Goal: Task Accomplishment & Management: Manage account settings

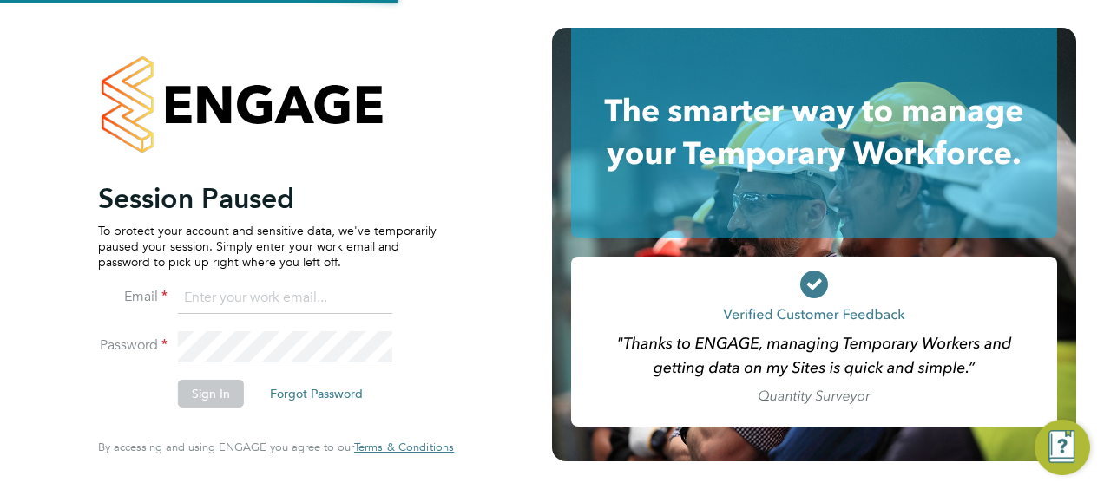
type input "matt.day@vistry.co.uk"
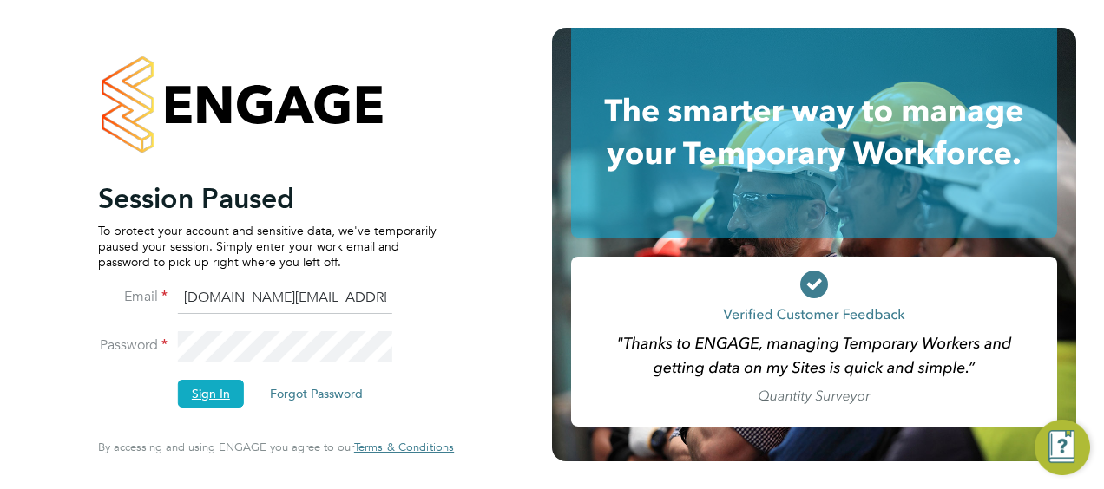
drag, startPoint x: 217, startPoint y: 399, endPoint x: 226, endPoint y: 396, distance: 9.3
click at [220, 397] on button "Sign In" at bounding box center [211, 394] width 66 height 28
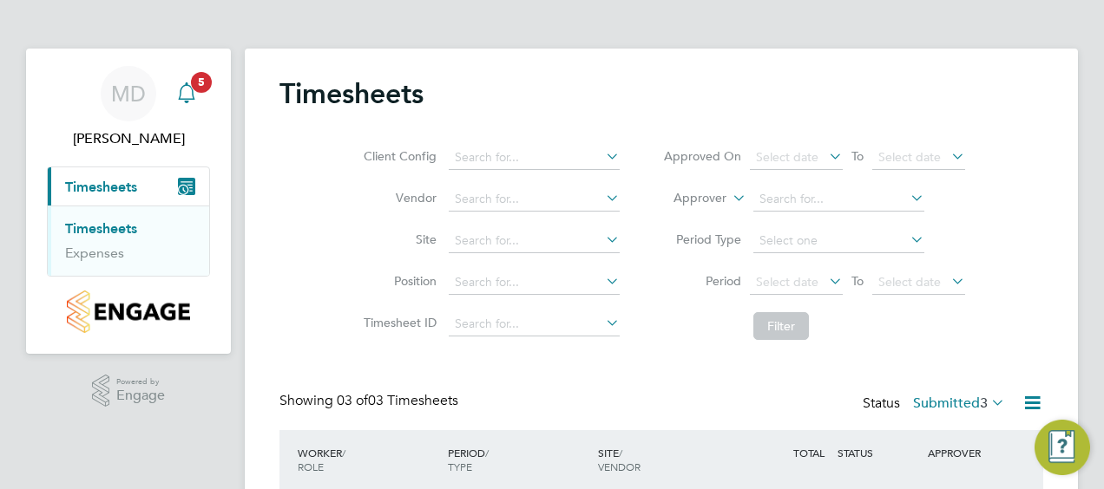
click at [198, 90] on span "5" at bounding box center [201, 82] width 21 height 21
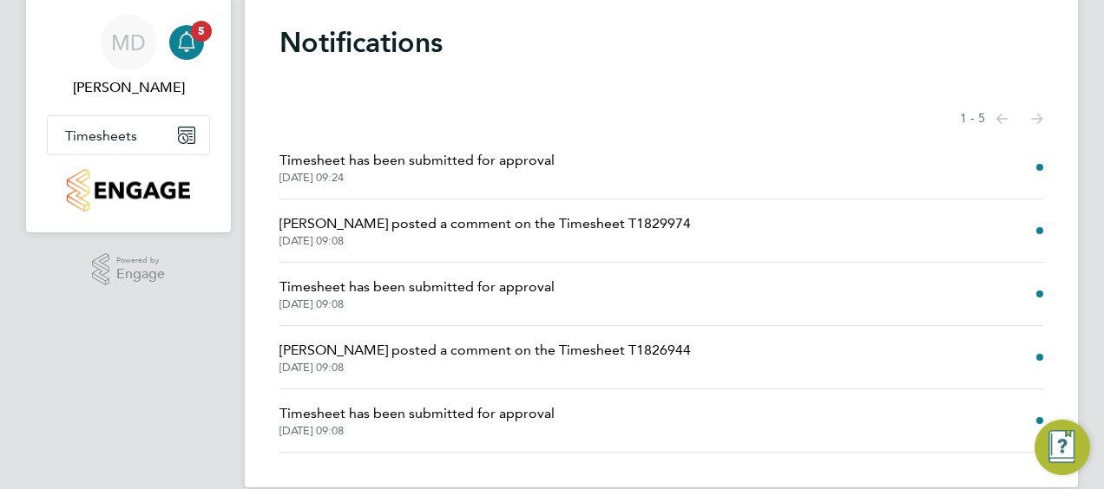
scroll to position [76, 0]
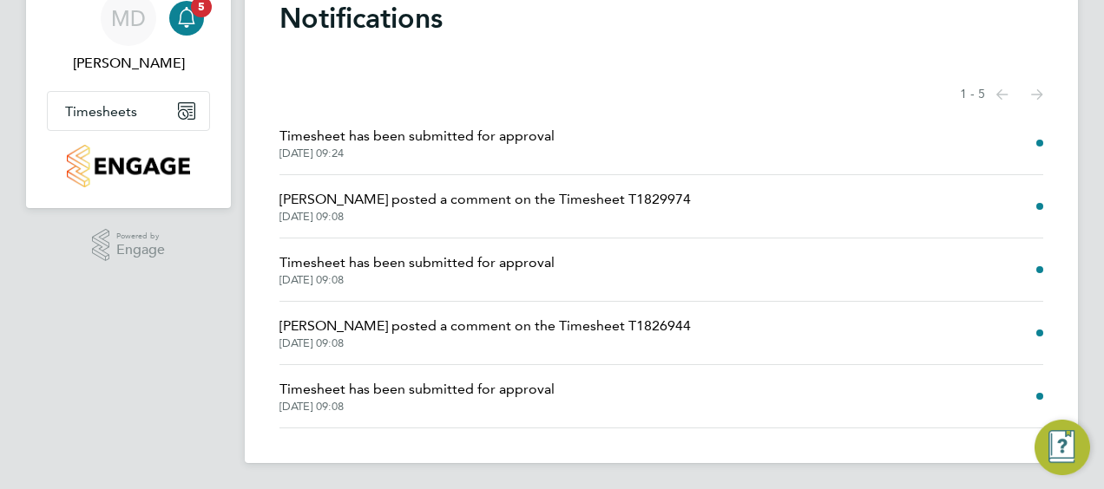
click at [405, 134] on span "Timesheet has been submitted for approval" at bounding box center [416, 136] width 275 height 21
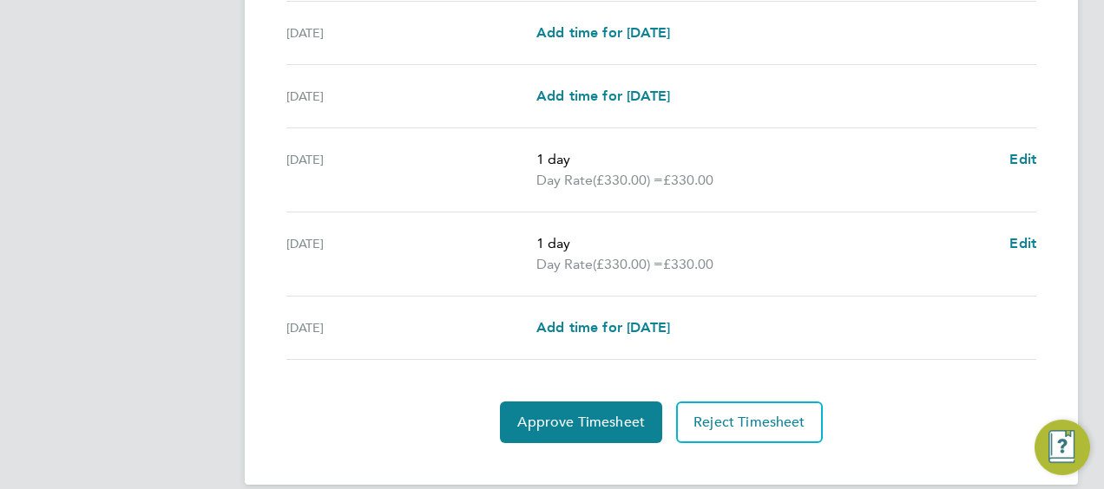
scroll to position [694, 0]
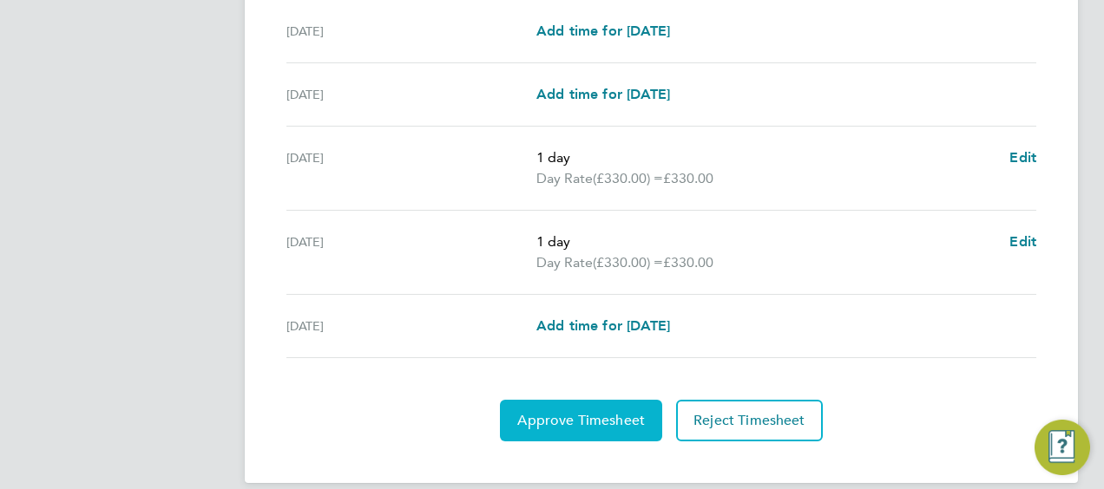
click at [606, 412] on span "Approve Timesheet" at bounding box center [581, 420] width 128 height 17
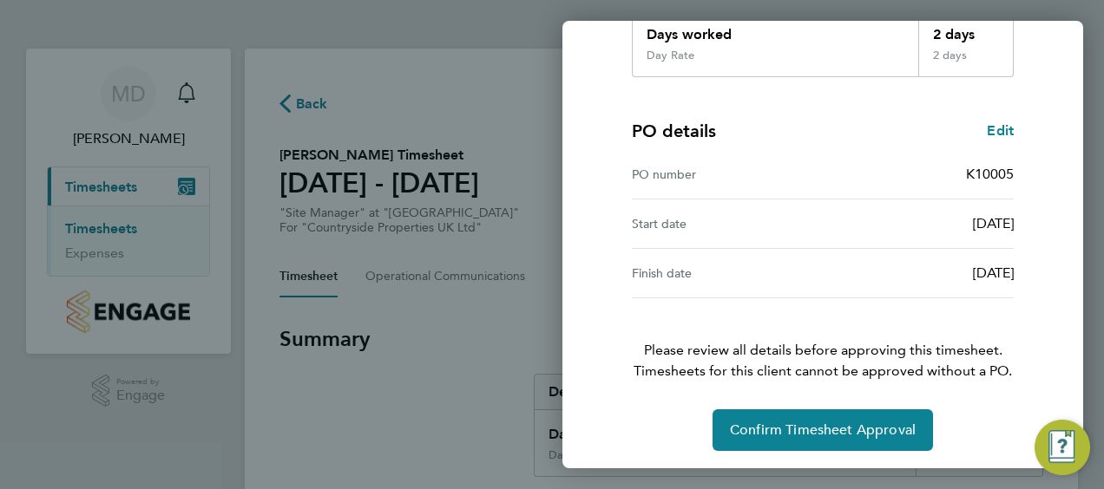
scroll to position [340, 0]
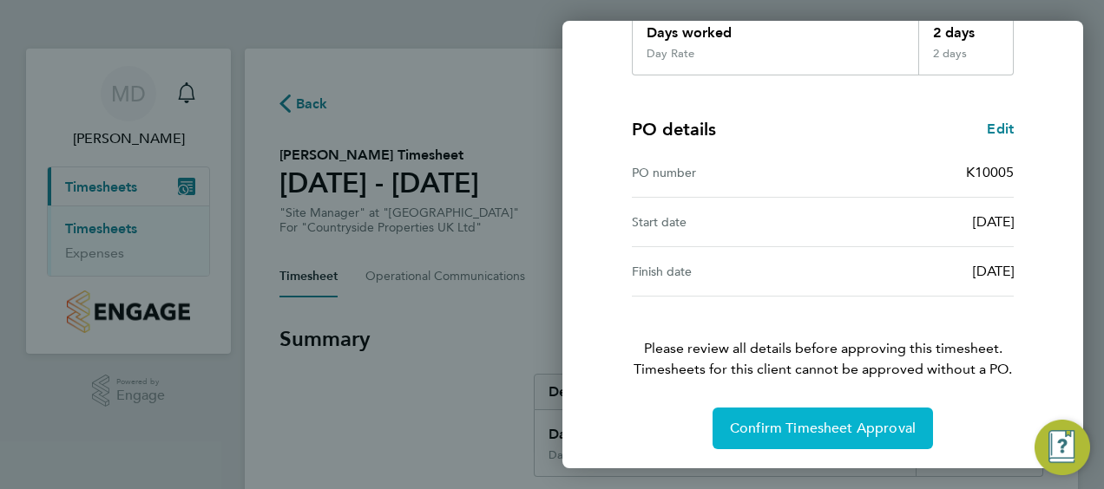
click at [849, 421] on span "Confirm Timesheet Approval" at bounding box center [823, 428] width 186 height 17
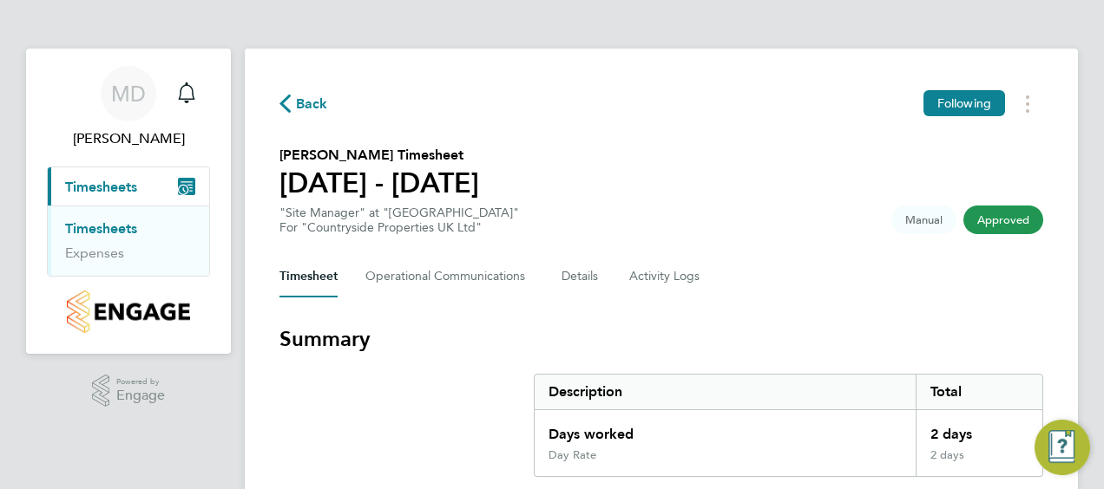
click at [186, 185] on icon "Main navigation" at bounding box center [186, 186] width 17 height 17
click at [111, 233] on link "Timesheets" at bounding box center [101, 228] width 72 height 16
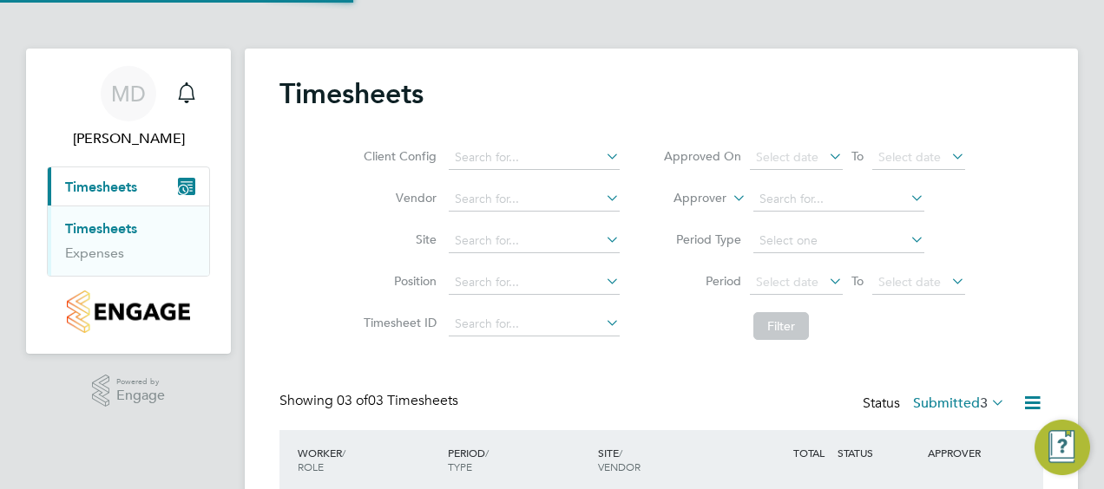
scroll to position [43, 150]
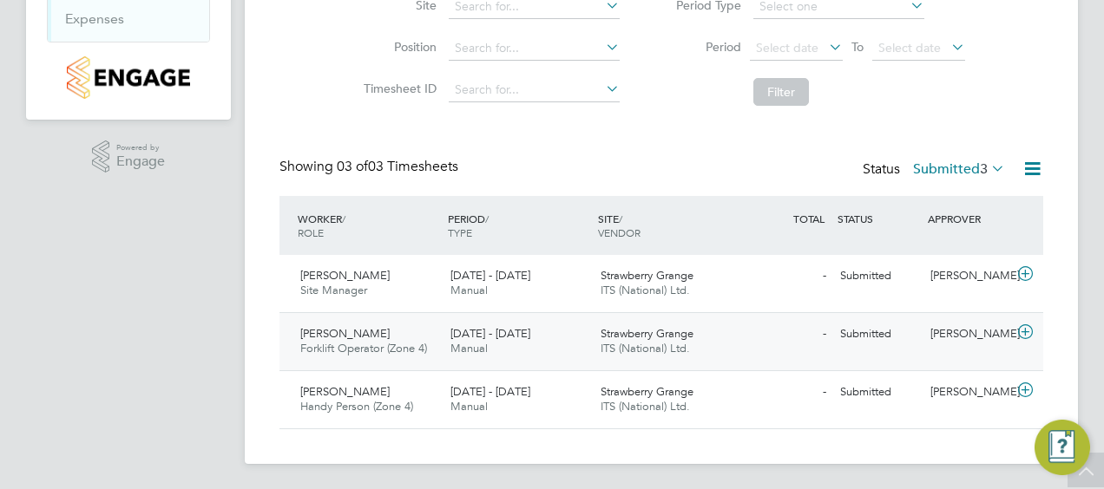
click at [344, 332] on span "John Montgomery" at bounding box center [344, 333] width 89 height 15
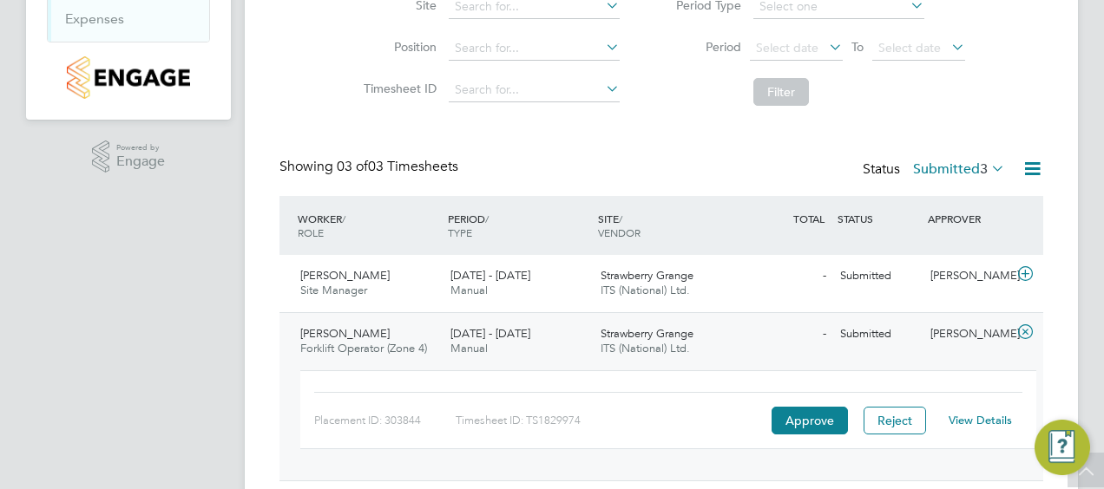
click at [359, 341] on span "Forklift Operator (Zone 4)" at bounding box center [363, 348] width 127 height 15
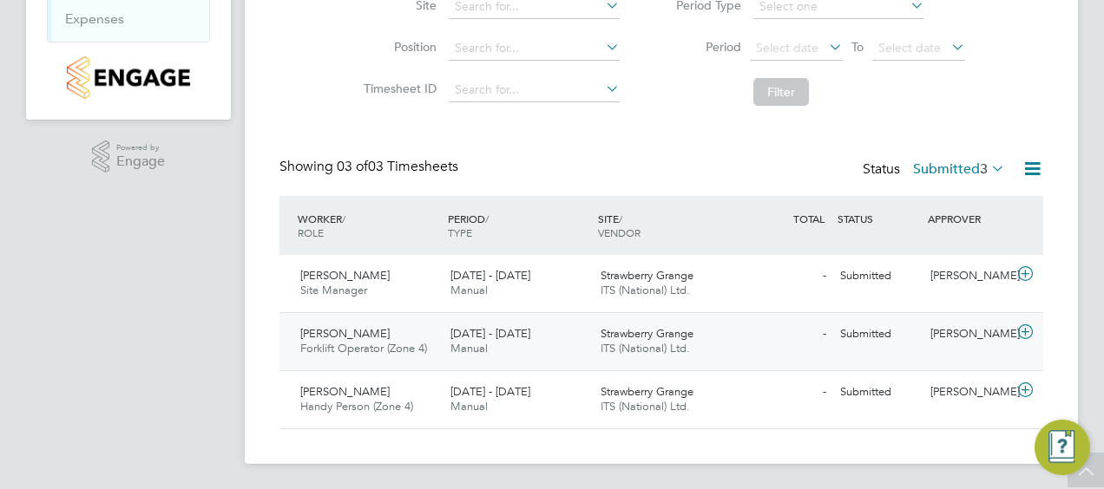
click at [483, 339] on div "22 - 28 Sep 2025 Manual" at bounding box center [518, 341] width 150 height 43
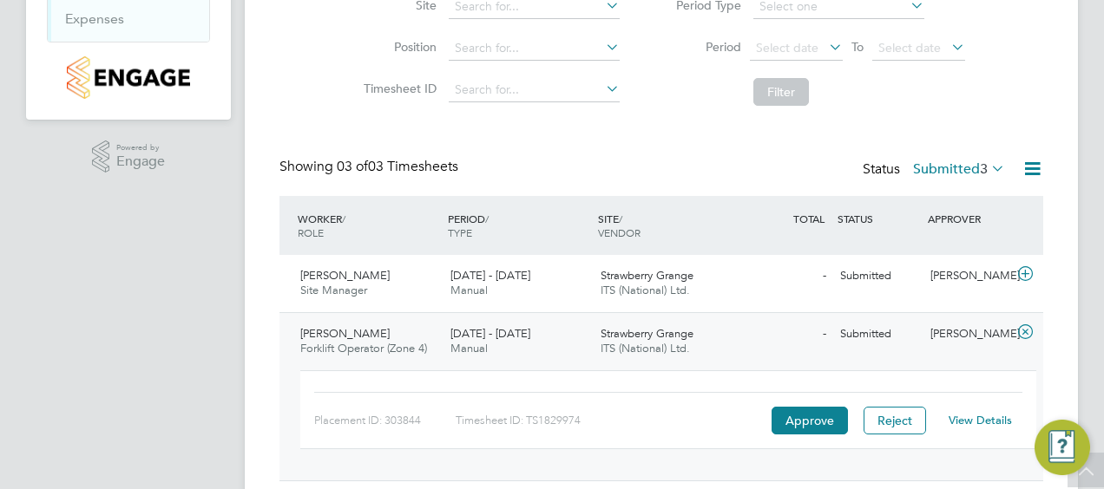
click at [970, 417] on link "View Details" at bounding box center [980, 420] width 63 height 15
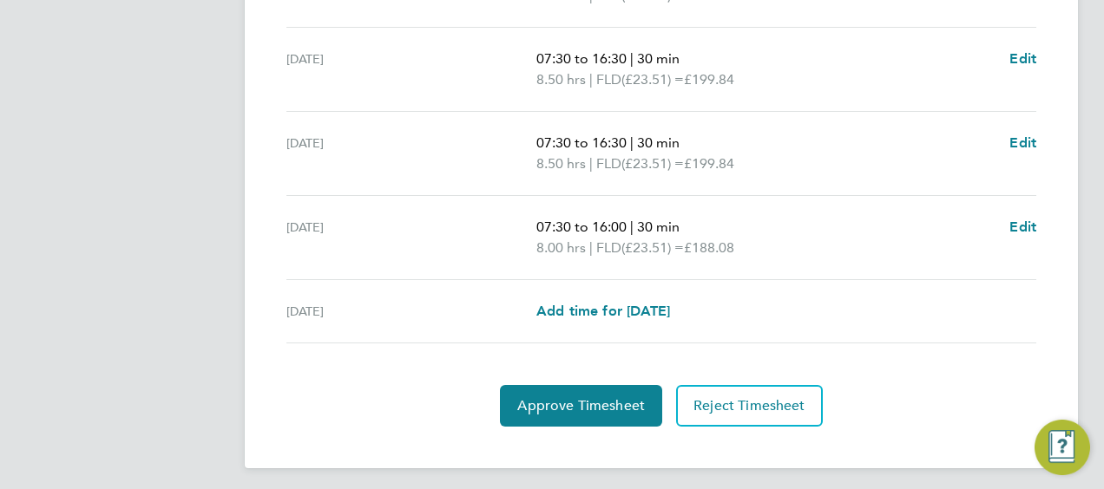
scroll to position [796, 0]
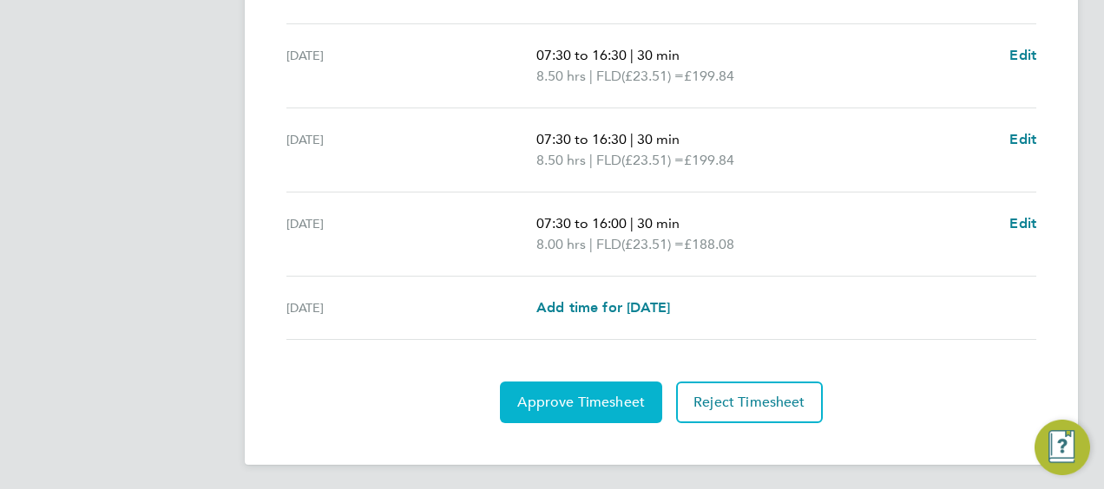
click at [587, 397] on span "Approve Timesheet" at bounding box center [581, 402] width 128 height 17
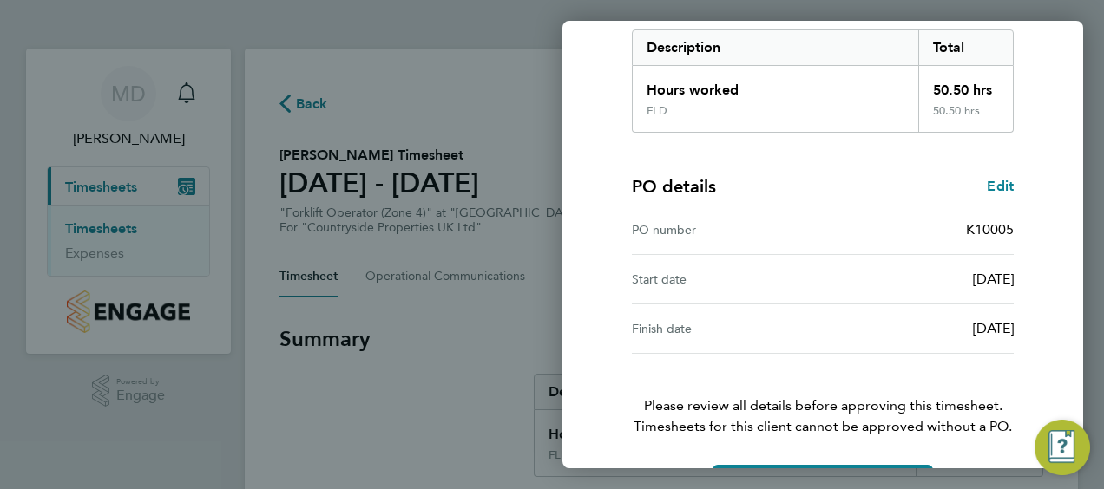
scroll to position [340, 0]
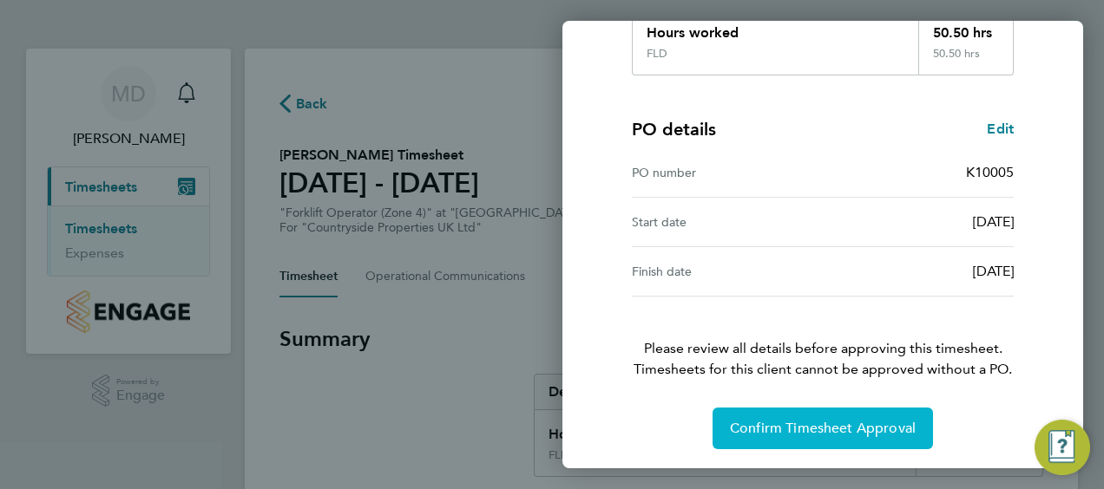
click at [822, 423] on span "Confirm Timesheet Approval" at bounding box center [823, 428] width 186 height 17
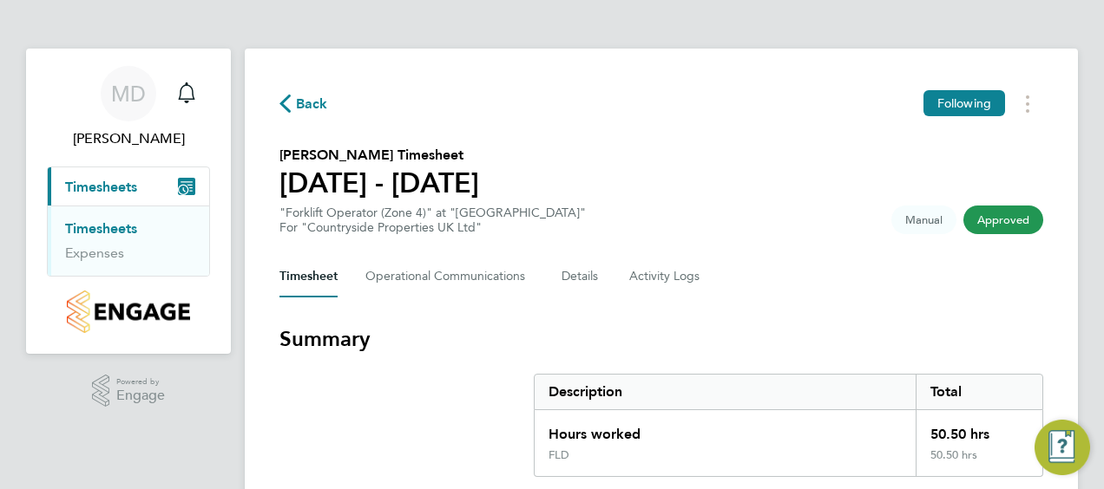
click at [89, 227] on link "Timesheets" at bounding box center [101, 228] width 72 height 16
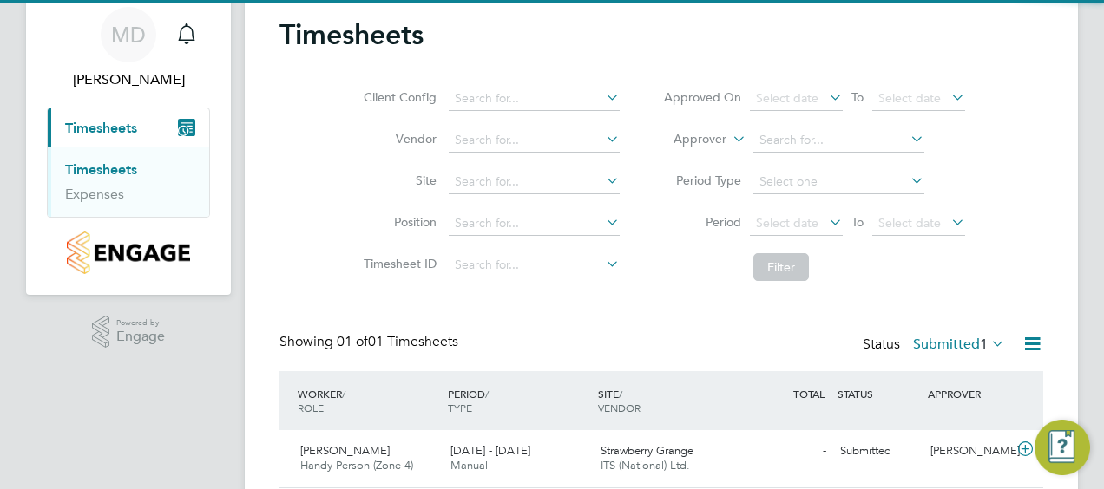
scroll to position [120, 0]
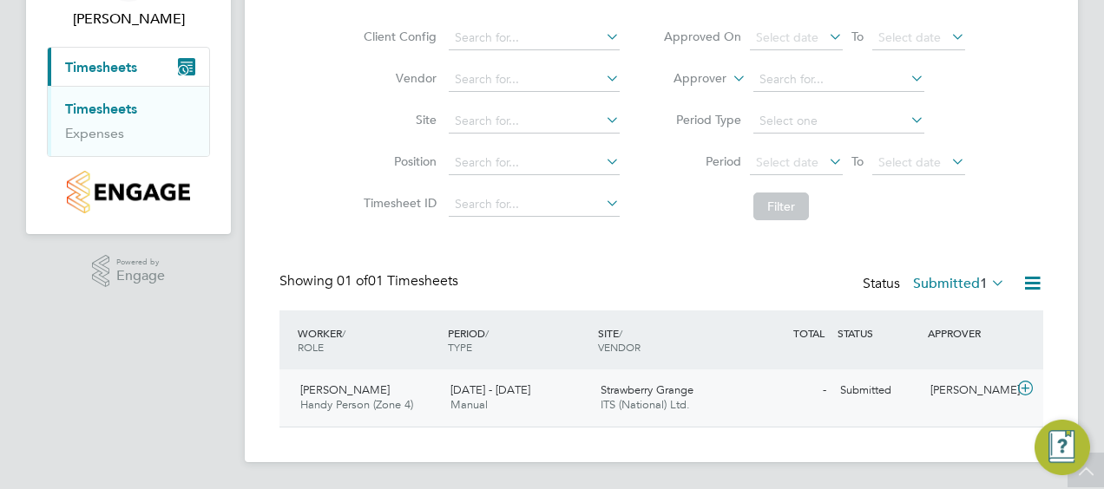
click at [356, 406] on span "Handy Person (Zone 4)" at bounding box center [356, 404] width 113 height 15
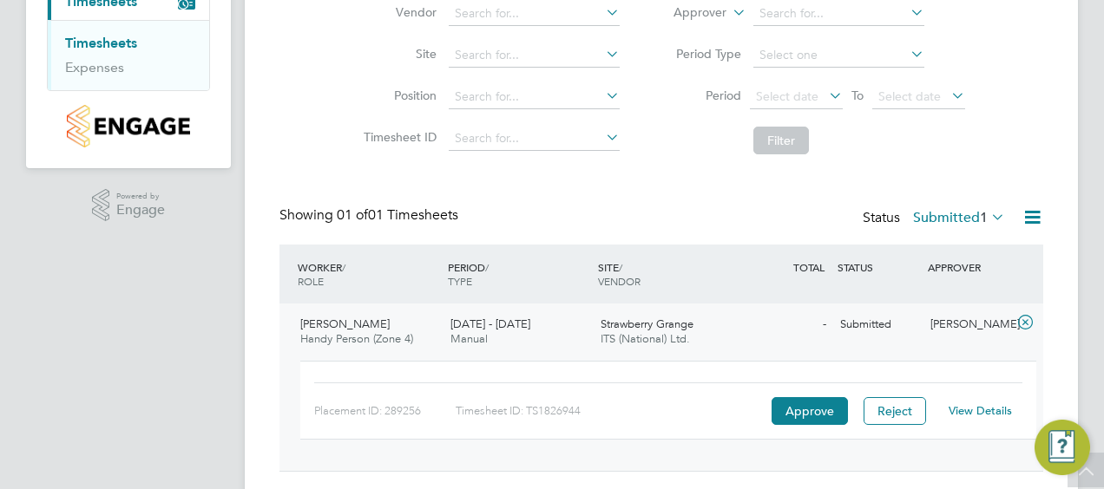
scroll to position [207, 0]
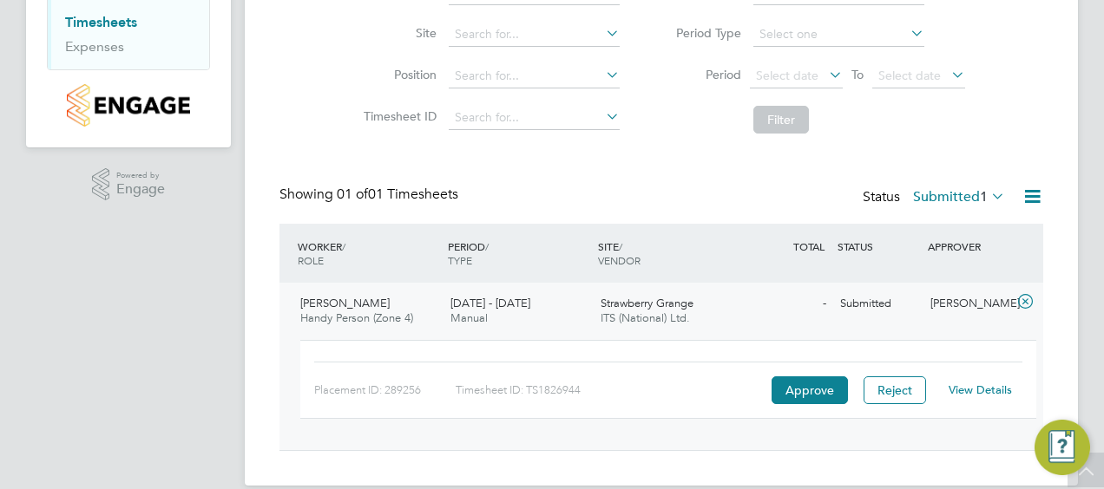
click at [998, 390] on link "View Details" at bounding box center [980, 390] width 63 height 15
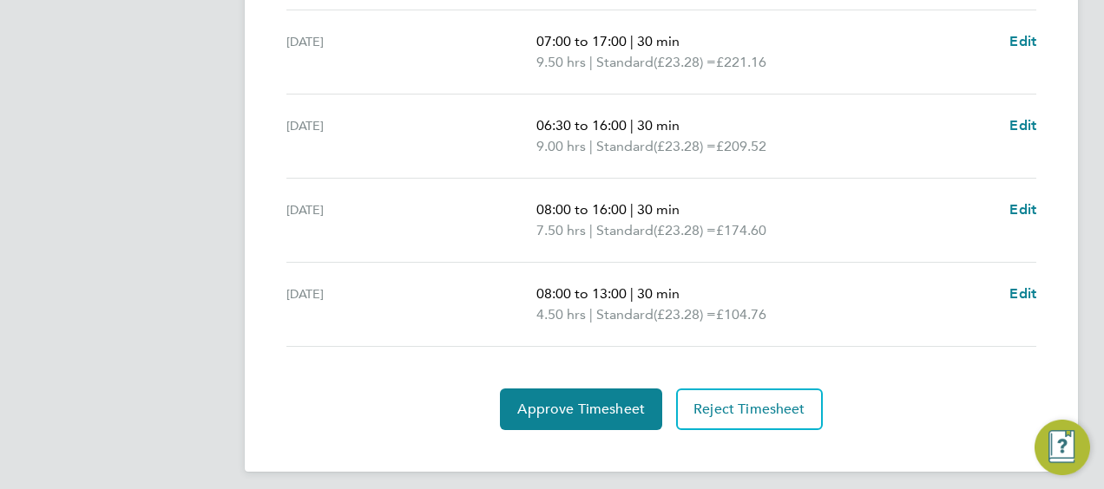
scroll to position [817, 0]
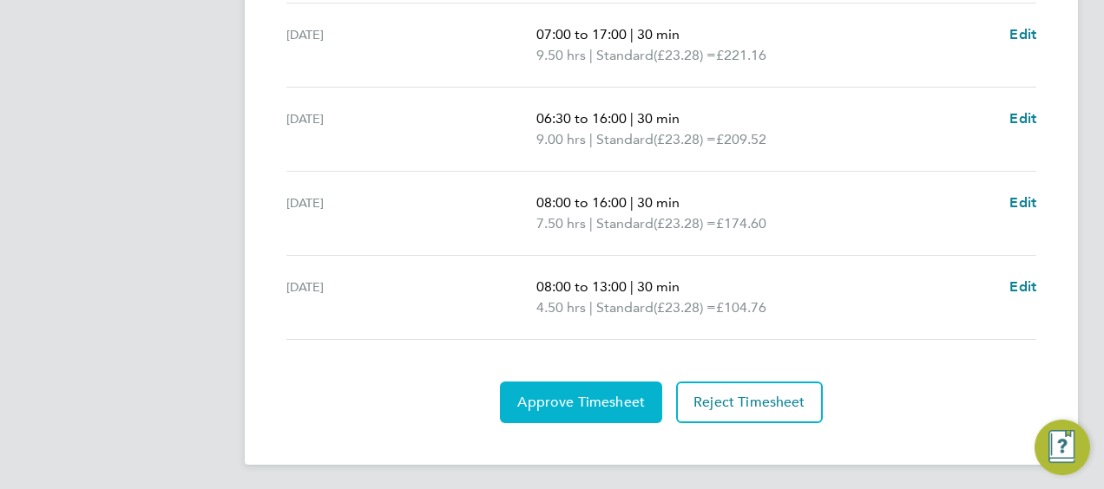
click at [586, 397] on span "Approve Timesheet" at bounding box center [581, 402] width 128 height 17
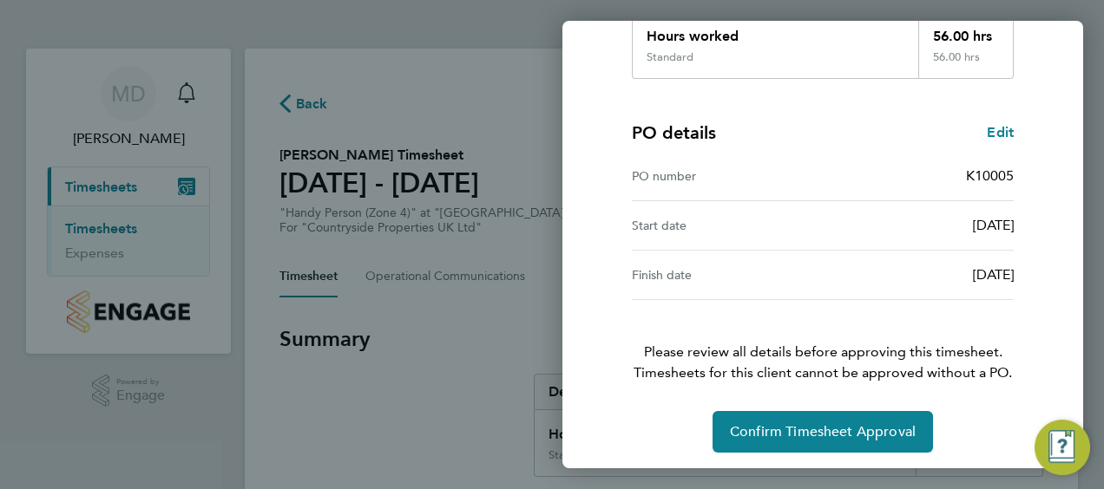
scroll to position [340, 0]
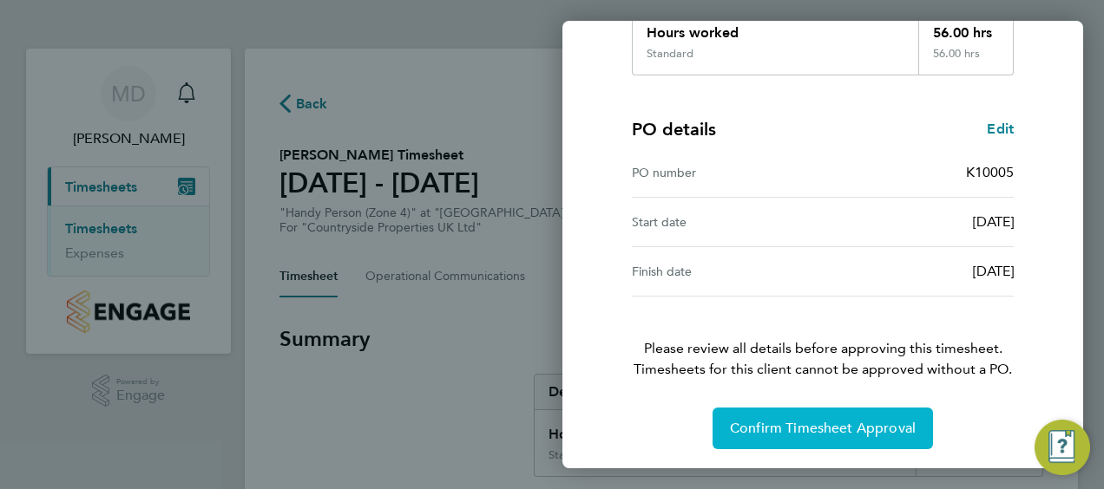
click at [878, 424] on span "Confirm Timesheet Approval" at bounding box center [823, 428] width 186 height 17
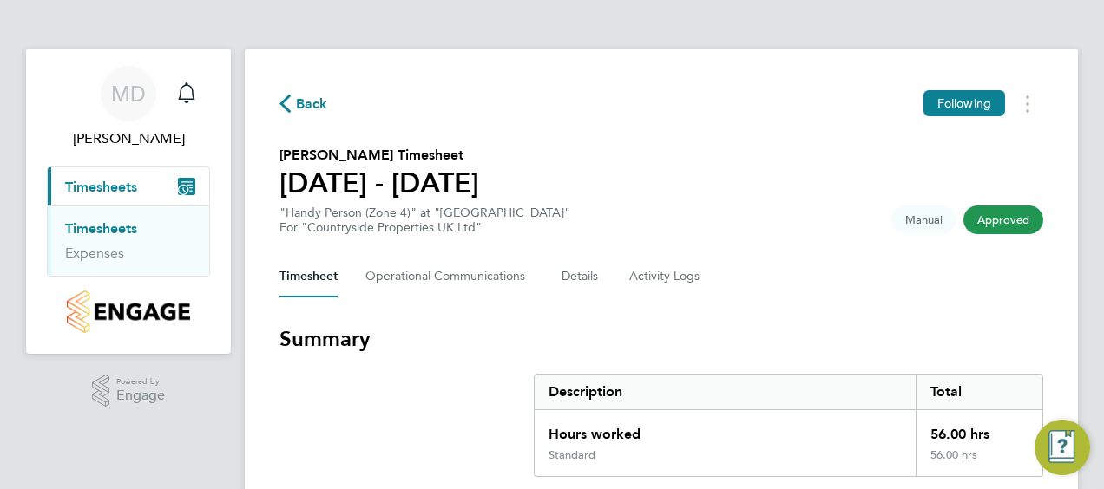
click at [104, 229] on link "Timesheets" at bounding box center [101, 228] width 72 height 16
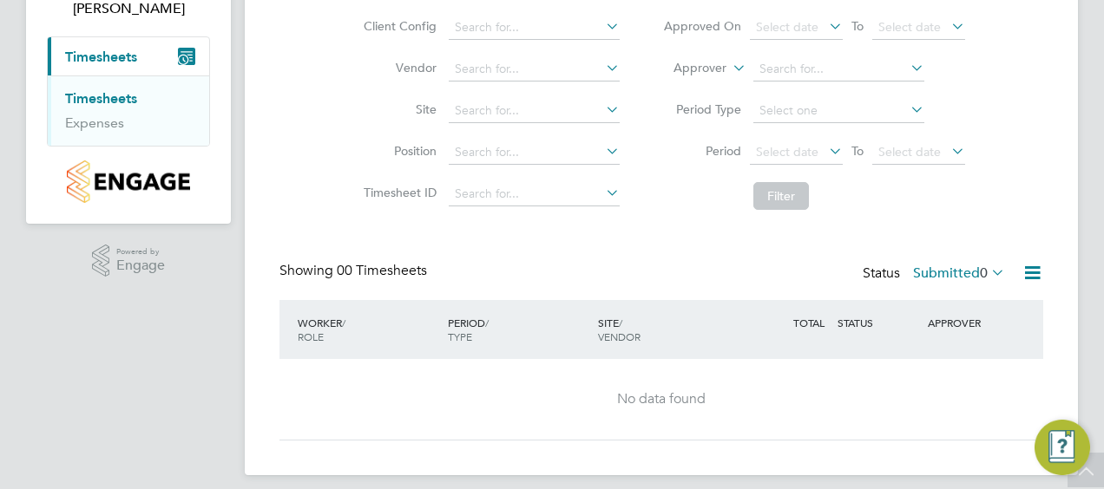
scroll to position [56, 0]
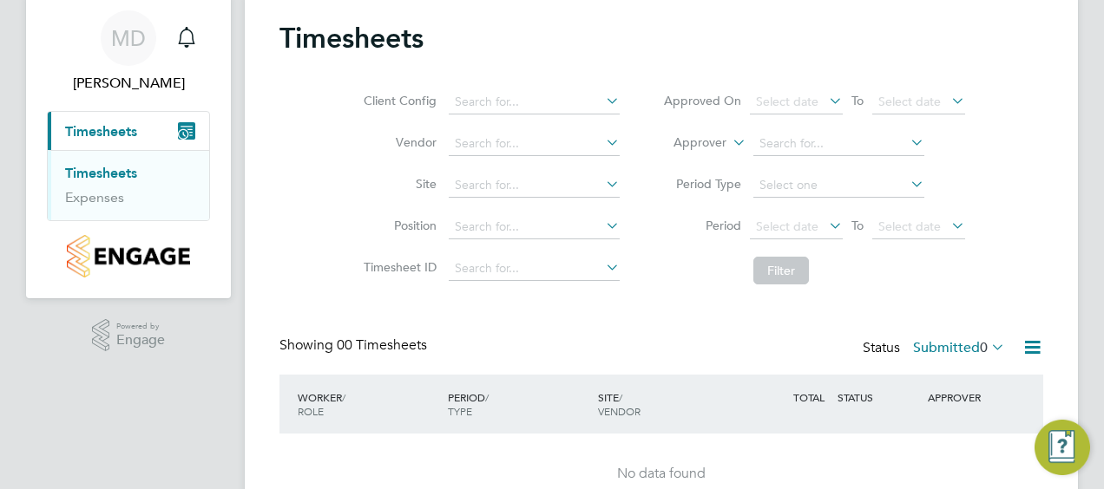
click at [125, 177] on link "Timesheets" at bounding box center [101, 173] width 72 height 16
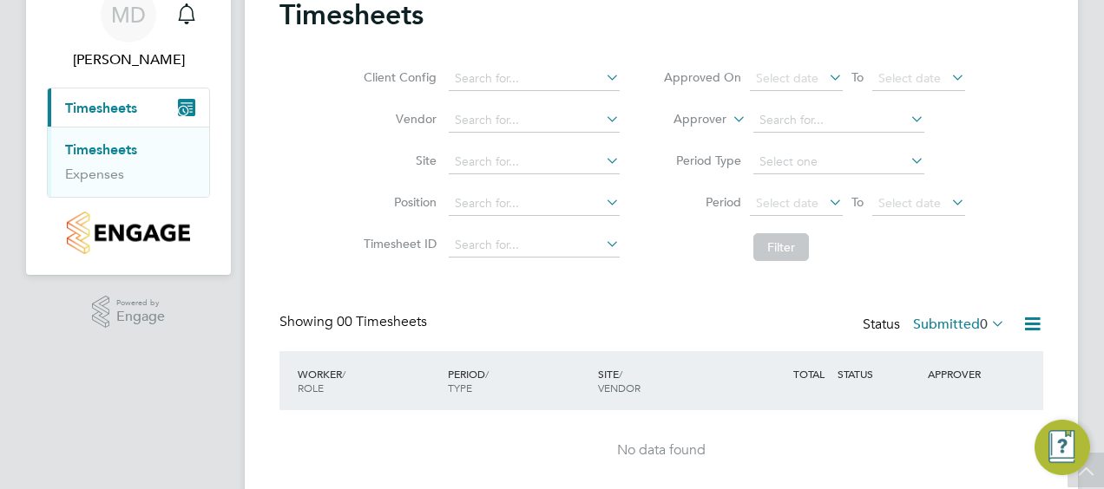
scroll to position [0, 0]
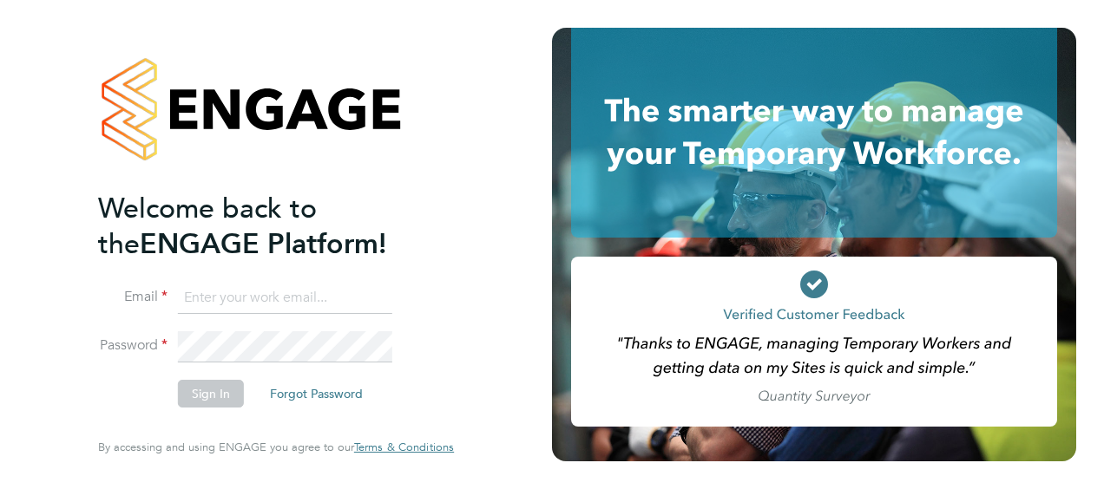
type input "matt.day@vistry.co.uk"
click at [222, 397] on button "Sign In" at bounding box center [211, 394] width 66 height 28
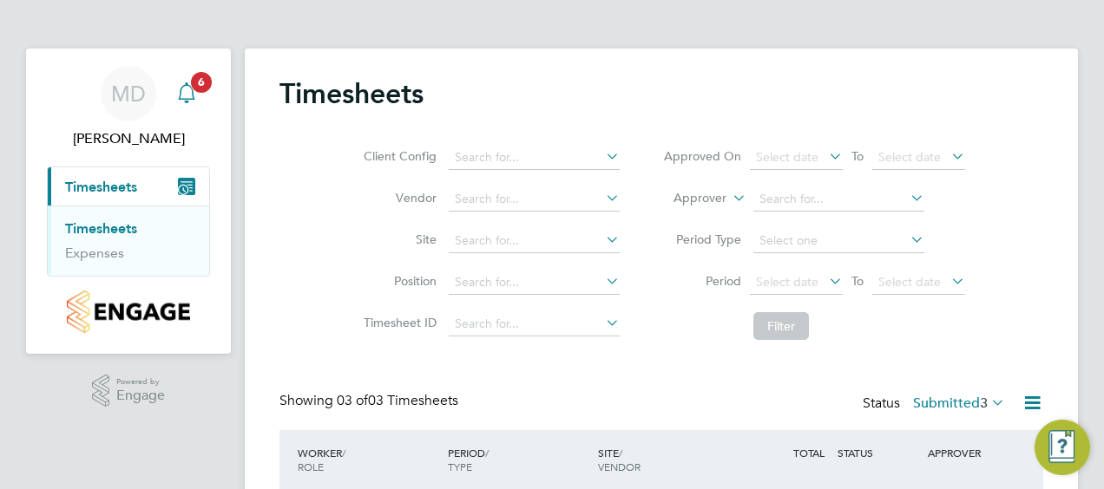
click at [191, 95] on icon "Main navigation" at bounding box center [186, 92] width 21 height 21
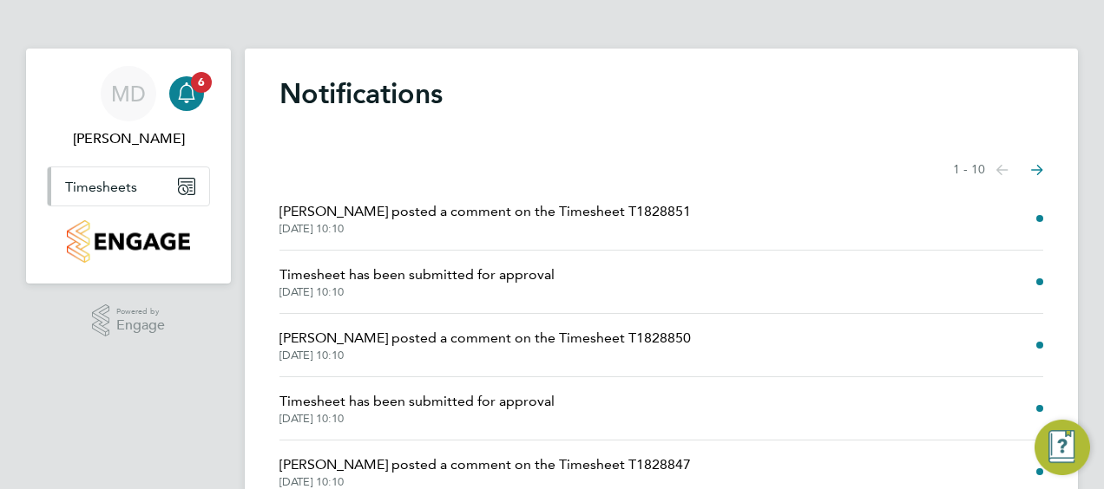
click at [130, 184] on span "Timesheets" at bounding box center [101, 187] width 72 height 16
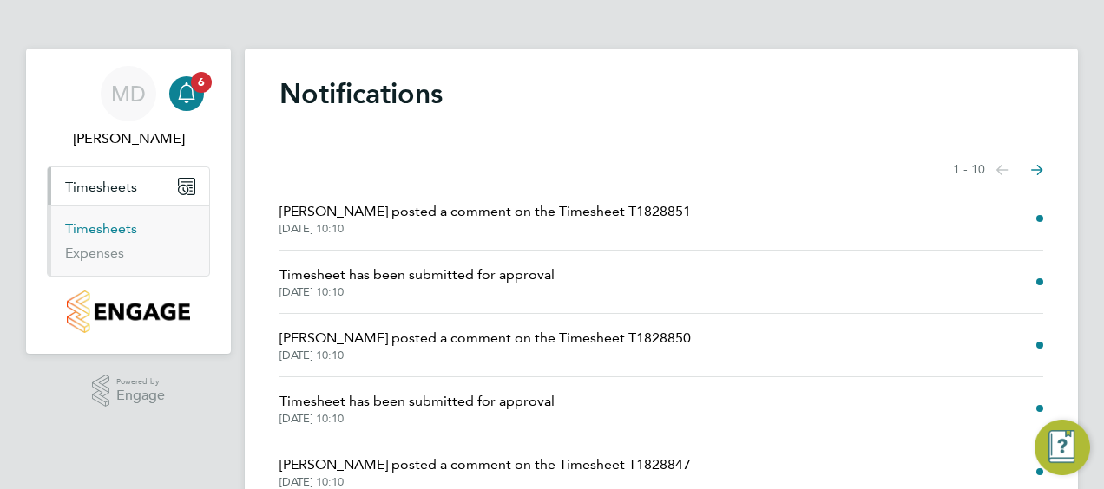
click at [132, 226] on link "Timesheets" at bounding box center [101, 228] width 72 height 16
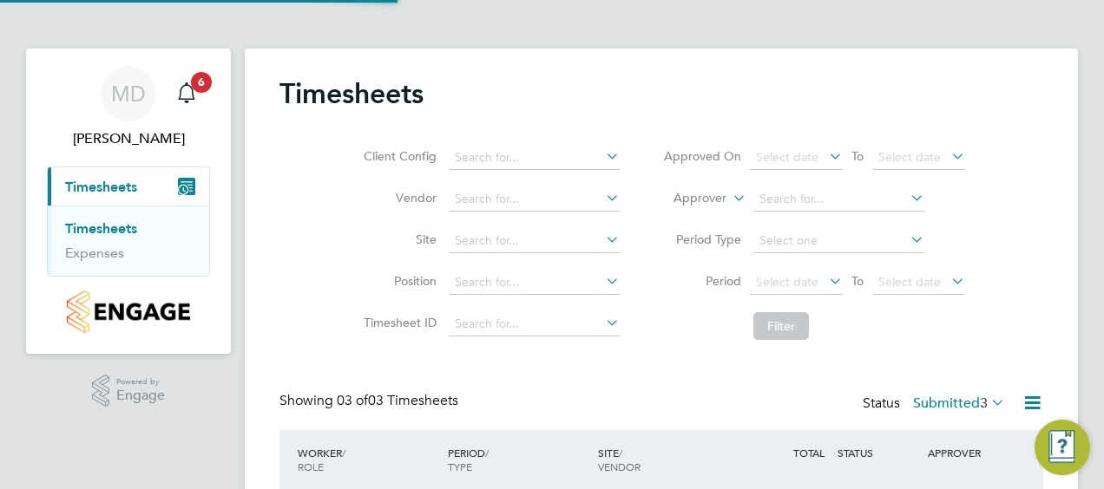
scroll to position [43, 150]
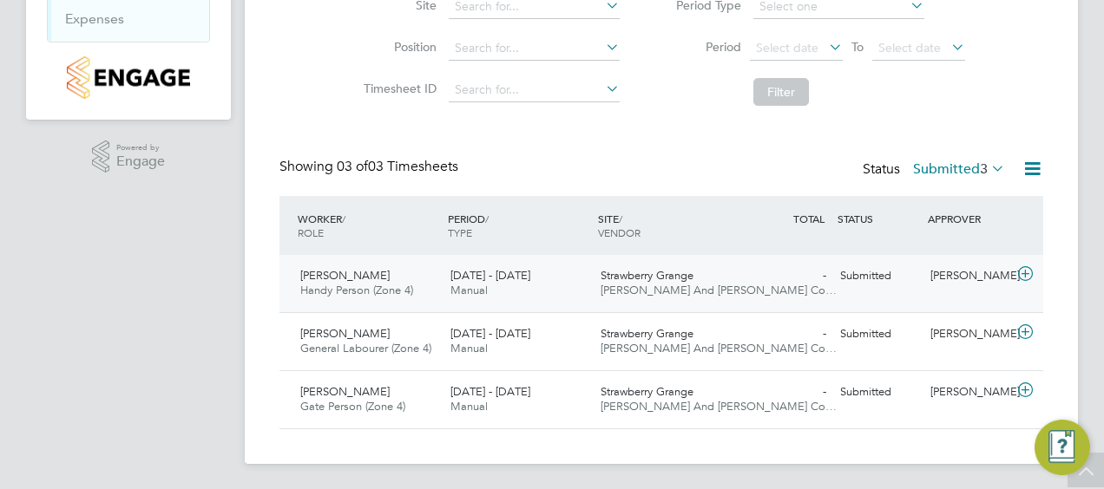
click at [477, 283] on span "Manual" at bounding box center [468, 290] width 37 height 15
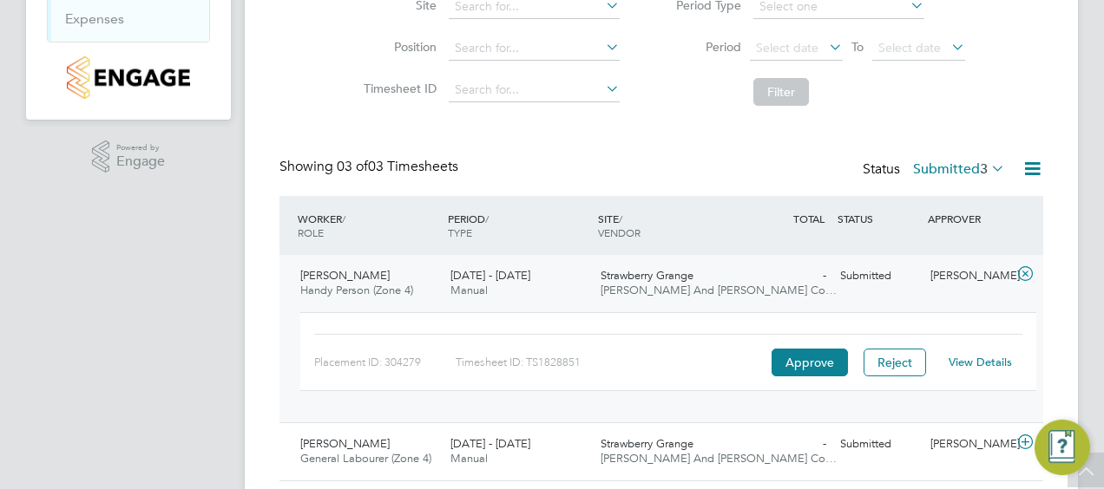
click at [989, 360] on link "View Details" at bounding box center [980, 362] width 63 height 15
click at [165, 392] on app-navbar "MD Matt Day Notifications Applications: Current page: Timesheets Timesheets Exp…" at bounding box center [128, 208] width 205 height 788
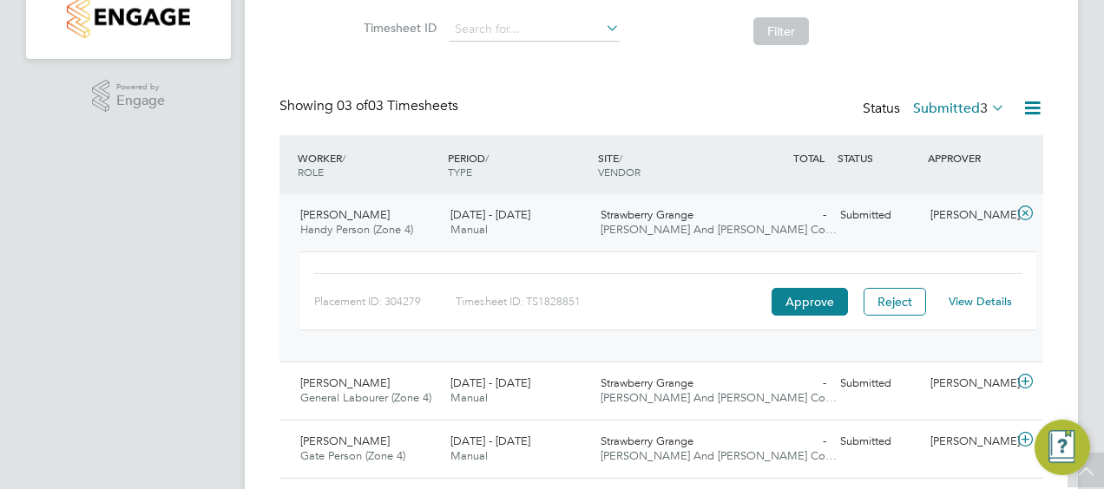
scroll to position [345, 0]
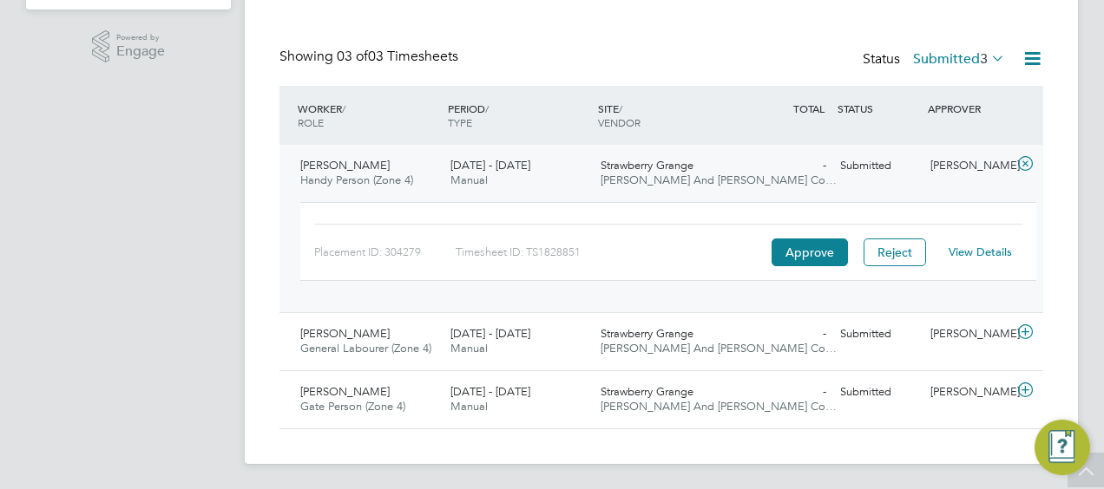
click at [148, 262] on app-navbar "MD Matt Day Notifications Applications: Current page: Timesheets Timesheets Exp…" at bounding box center [128, 98] width 205 height 788
click at [981, 250] on link "View Details" at bounding box center [980, 252] width 63 height 15
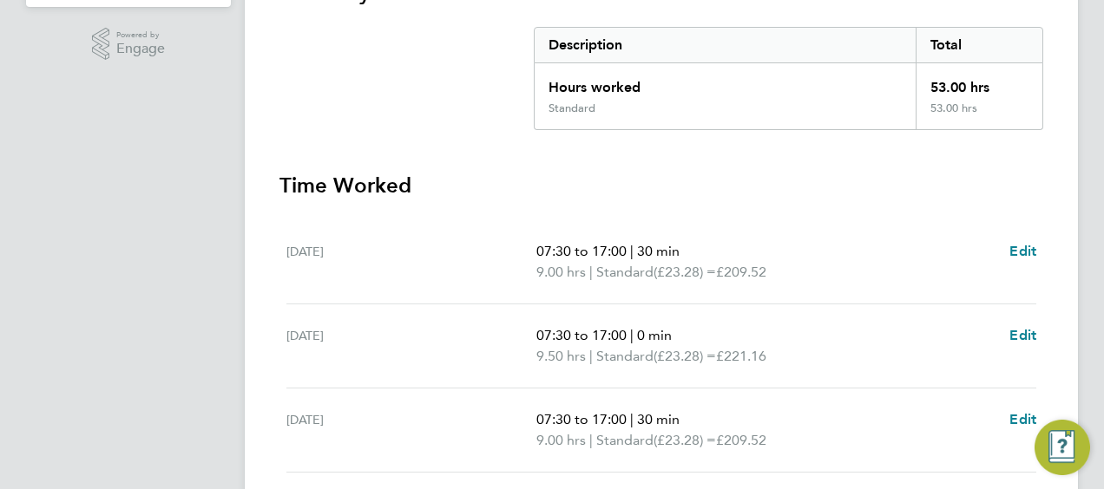
scroll to position [434, 0]
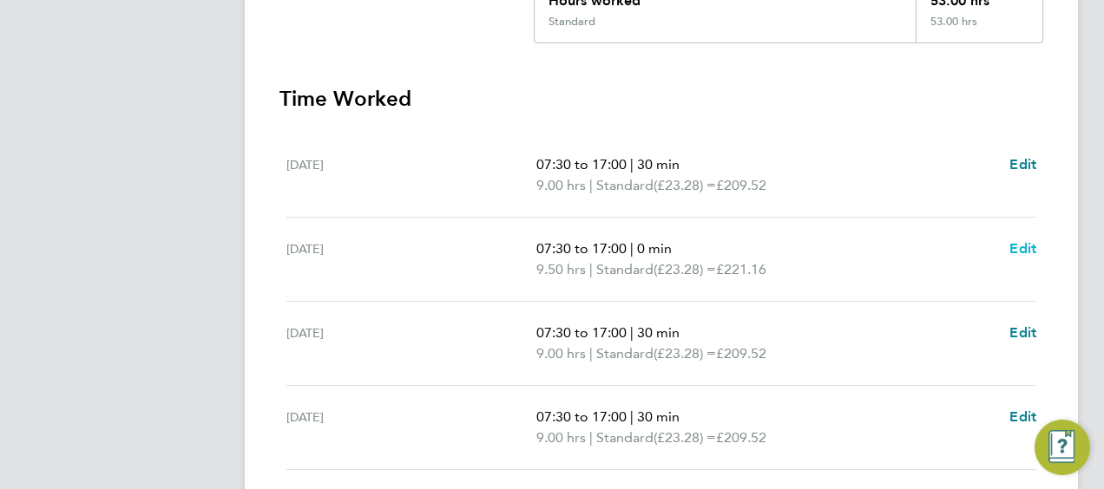
click at [1024, 244] on span "Edit" at bounding box center [1022, 248] width 27 height 16
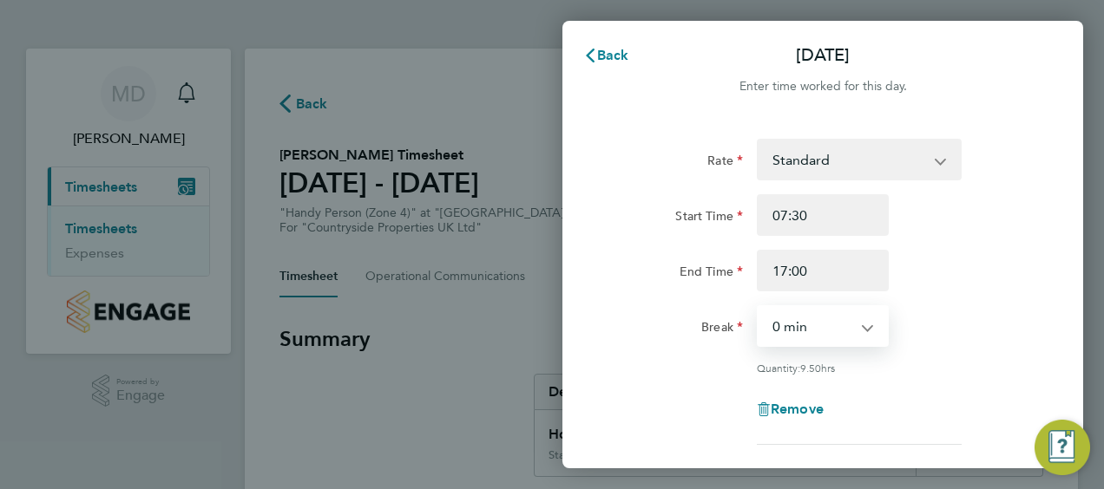
click at [779, 325] on select "0 min 15 min 30 min 45 min 60 min 75 min 90 min" at bounding box center [812, 326] width 108 height 38
select select "30"
click at [758, 307] on select "0 min 15 min 30 min 45 min 60 min 75 min 90 min" at bounding box center [812, 326] width 108 height 38
click at [944, 428] on div "Remove" at bounding box center [822, 410] width 437 height 42
click at [502, 388] on div "Tue 23 Sep Cancel Enter time worked for this day. Rate Standard Start Time 07:3…" at bounding box center [552, 244] width 1104 height 489
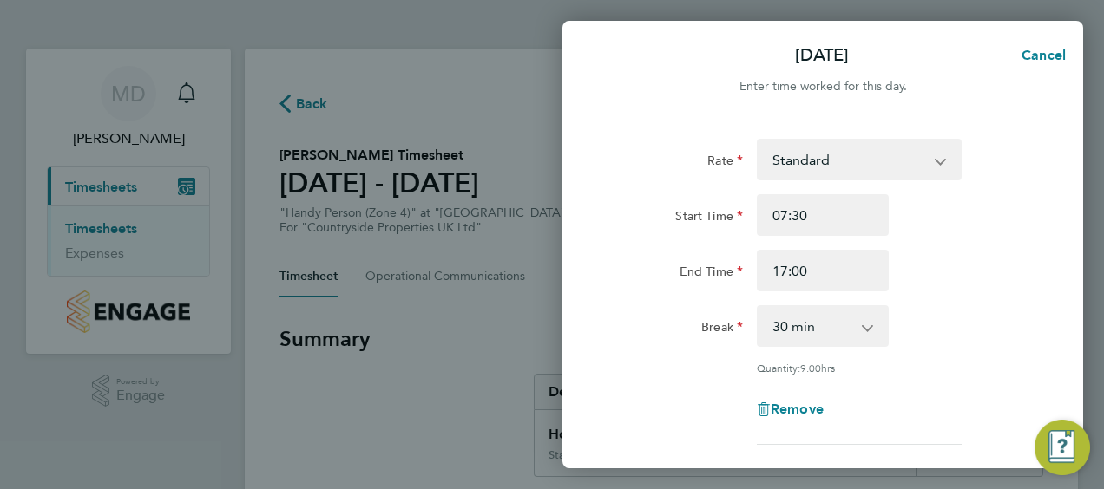
drag, startPoint x: 1012, startPoint y: 333, endPoint x: 987, endPoint y: 283, distance: 56.3
click at [988, 284] on app-timesheet-line-hourly "Start Time 07:30 End Time 17:00 Break 0 min 15 min 30 min 45 min 60 min 75 min …" at bounding box center [822, 284] width 423 height 181
click at [986, 403] on div "Remove" at bounding box center [822, 410] width 437 height 42
click at [1050, 59] on span "Cancel" at bounding box center [1040, 55] width 49 height 16
click at [863, 333] on select "0 min 15 min 30 min 45 min 60 min 75 min 90 min" at bounding box center [812, 326] width 108 height 38
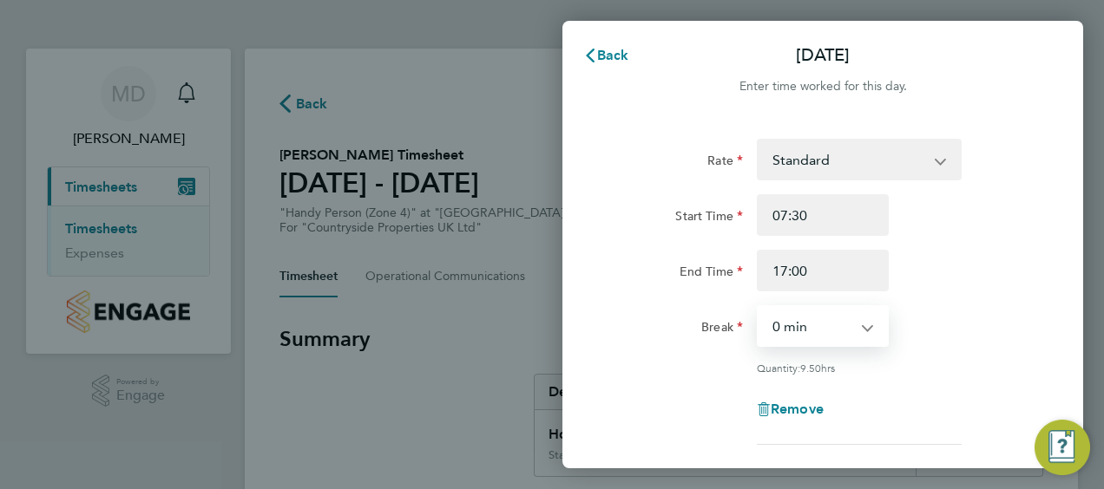
select select "30"
click at [758, 307] on select "0 min 15 min 30 min 45 min 60 min 75 min 90 min" at bounding box center [812, 326] width 108 height 38
click at [1057, 458] on img "Engage Resource Center" at bounding box center [1062, 448] width 56 height 56
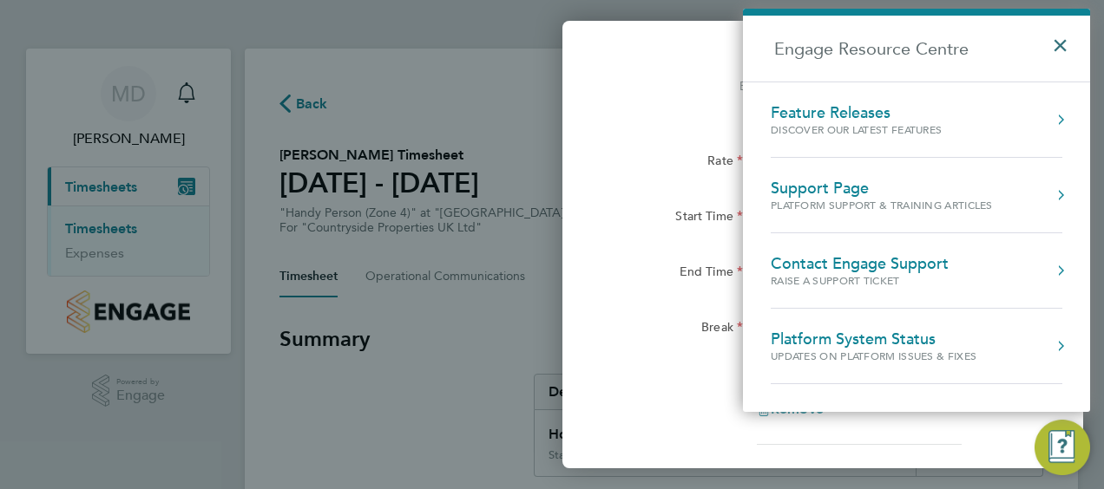
click at [1062, 52] on button "×" at bounding box center [1064, 40] width 25 height 38
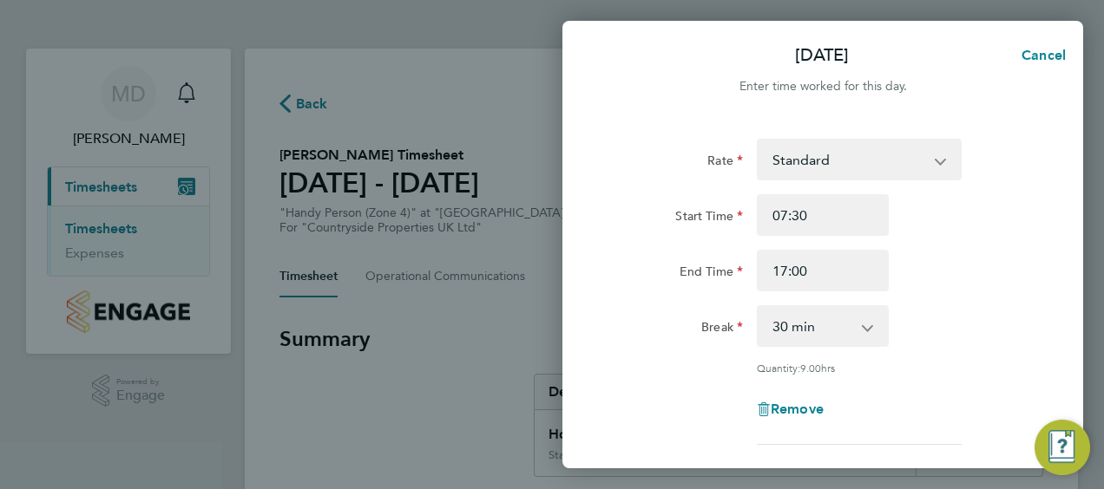
click at [1048, 146] on div "Rate Standard Start Time 07:30 End Time 17:00 Break 0 min 15 min 30 min 45 min …" at bounding box center [822, 385] width 521 height 535
drag, startPoint x: 759, startPoint y: 86, endPoint x: 441, endPoint y: 80, distance: 318.5
click at [441, 80] on div "Tue 23 Sep Cancel Enter time worked for this day. Rate Standard Start Time 07:3…" at bounding box center [552, 244] width 1104 height 489
drag, startPoint x: 441, startPoint y: 80, endPoint x: 637, endPoint y: 49, distance: 198.5
click at [639, 49] on div "Tue 23 Sep Cancel" at bounding box center [822, 56] width 521 height 42
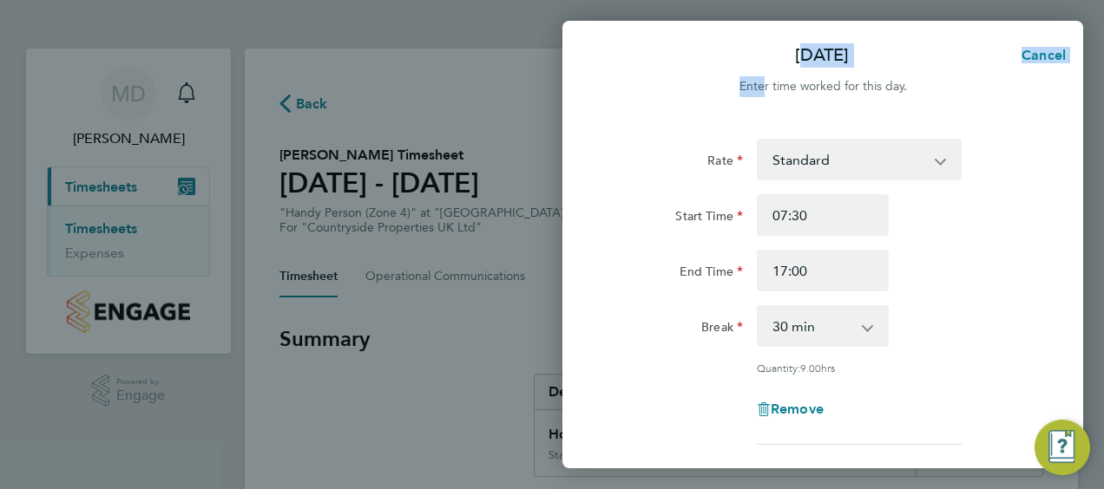
click at [639, 83] on div "Enter time worked for this day." at bounding box center [822, 86] width 521 height 21
click at [484, 371] on div "Tue 23 Sep Cancel Enter time worked for this day. Rate Standard Start Time 07:3…" at bounding box center [552, 244] width 1104 height 489
click at [1036, 52] on span "Cancel" at bounding box center [1040, 55] width 49 height 16
drag, startPoint x: 621, startPoint y: 56, endPoint x: 645, endPoint y: 58, distance: 23.6
click at [625, 56] on span "Back" at bounding box center [613, 55] width 32 height 16
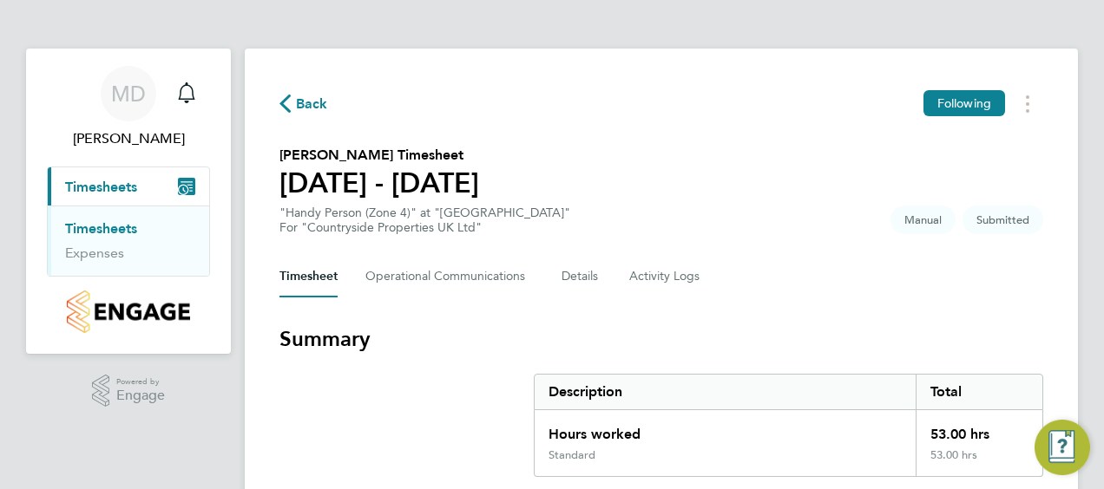
click at [124, 185] on span "Timesheets" at bounding box center [101, 187] width 72 height 16
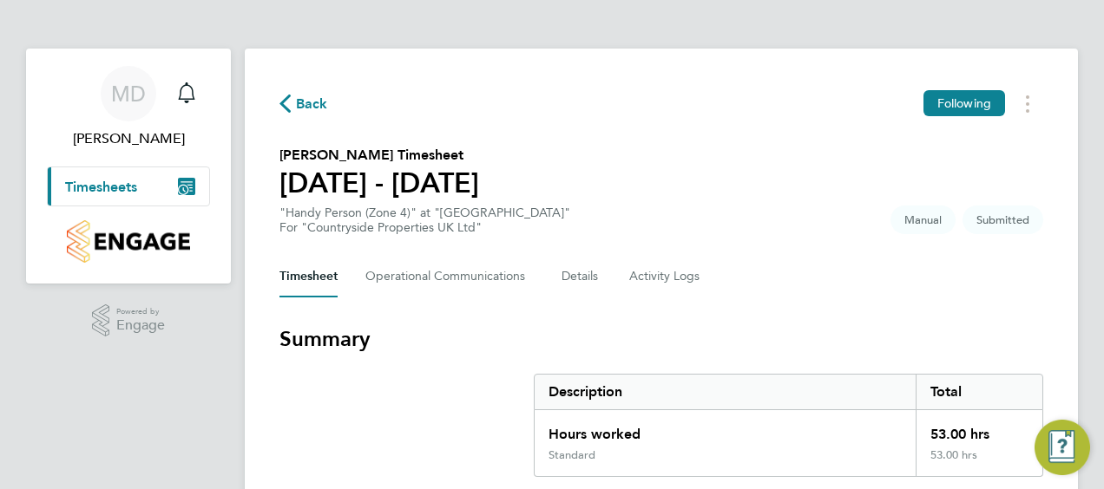
click at [119, 188] on span "Timesheets" at bounding box center [101, 187] width 72 height 16
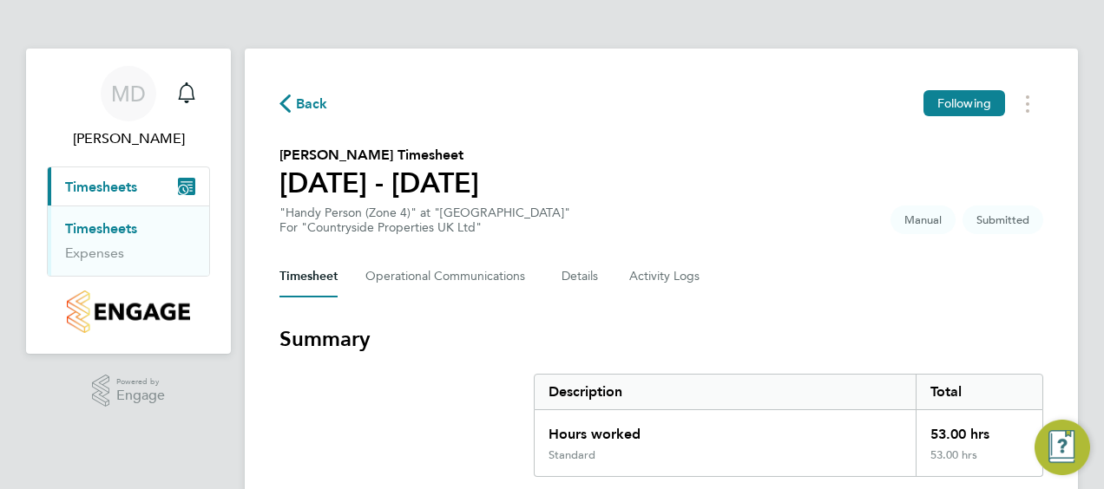
click at [128, 229] on link "Timesheets" at bounding box center [101, 228] width 72 height 16
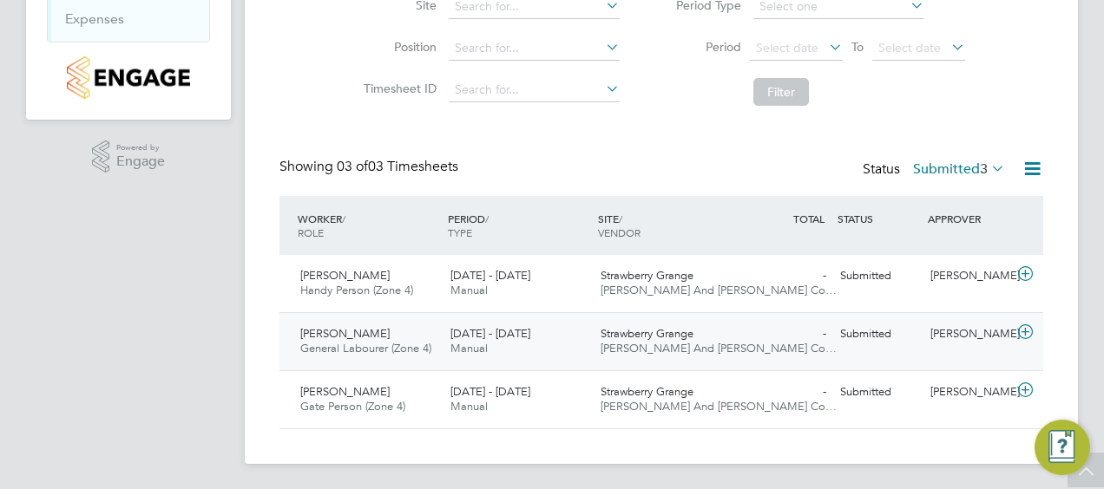
click at [338, 327] on span "Richard Chilton" at bounding box center [344, 333] width 89 height 15
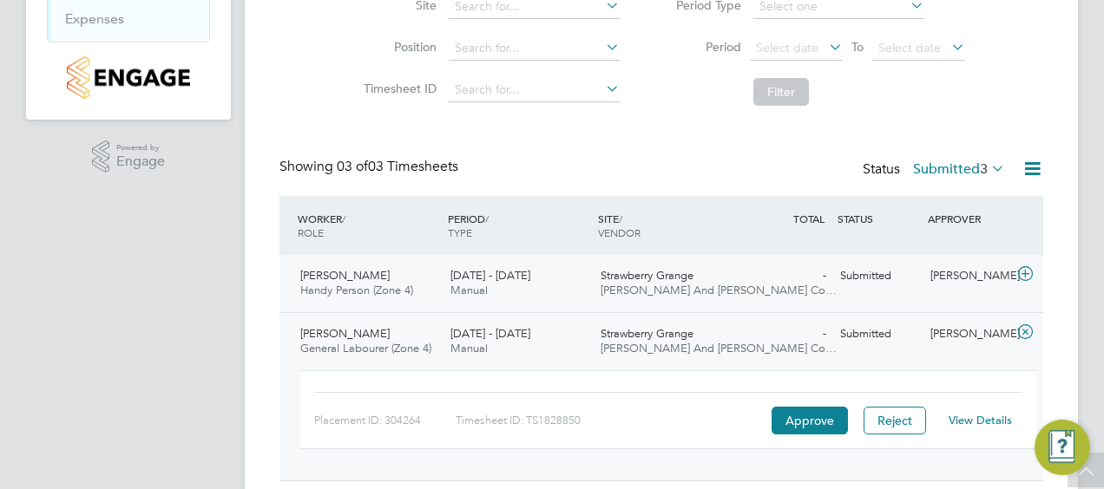
click at [645, 276] on span "Strawberry Grange" at bounding box center [647, 275] width 93 height 15
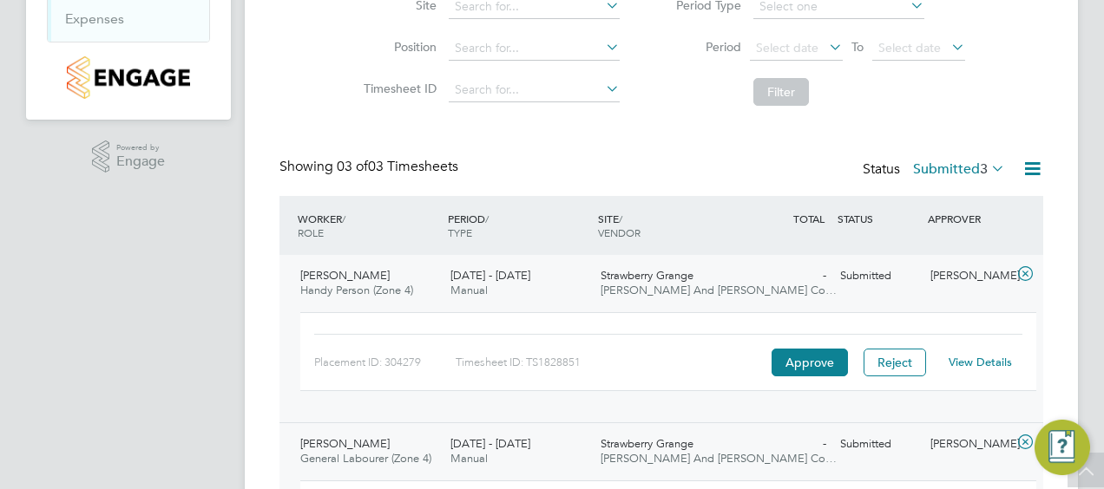
click at [987, 364] on link "View Details" at bounding box center [980, 362] width 63 height 15
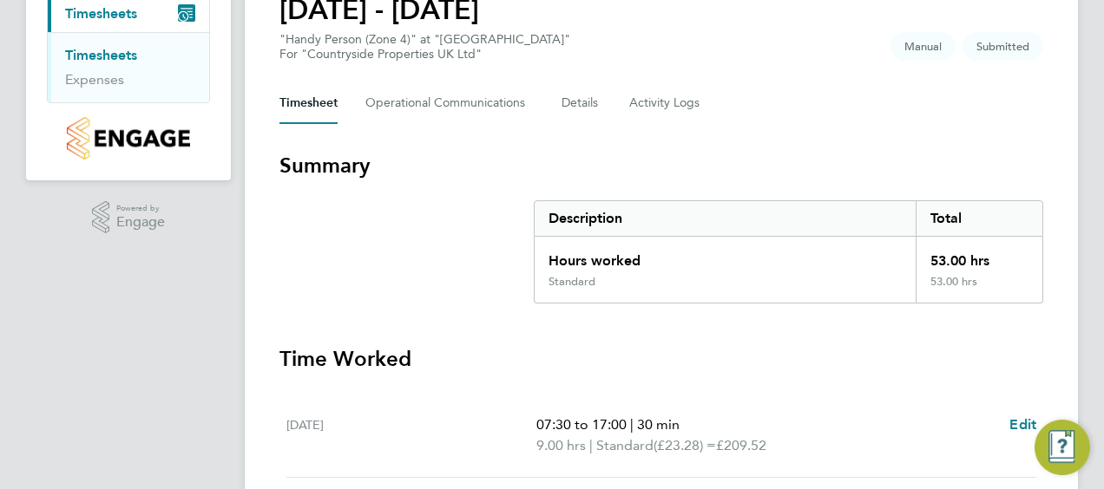
scroll to position [167, 0]
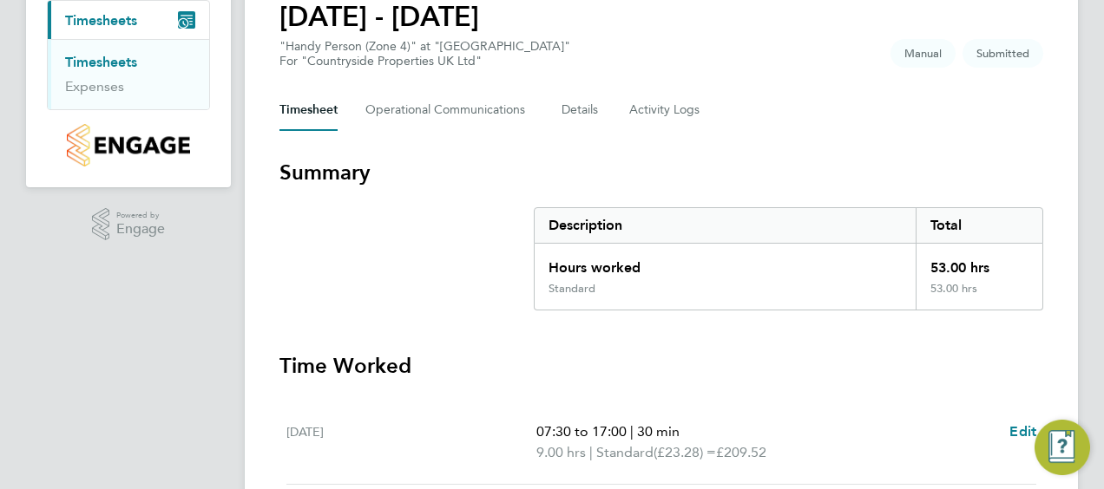
click at [116, 64] on link "Timesheets" at bounding box center [101, 62] width 72 height 16
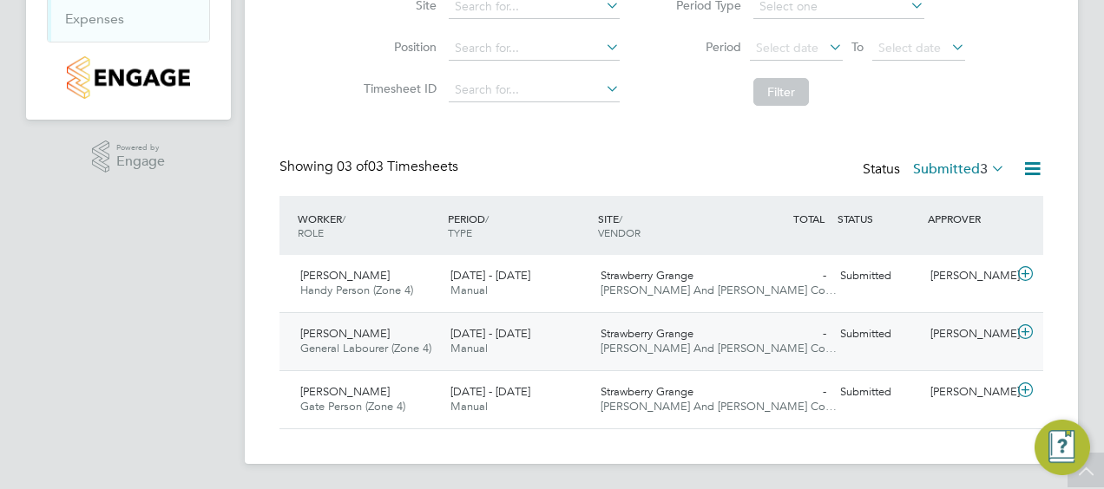
click at [369, 335] on span "[PERSON_NAME]" at bounding box center [344, 333] width 89 height 15
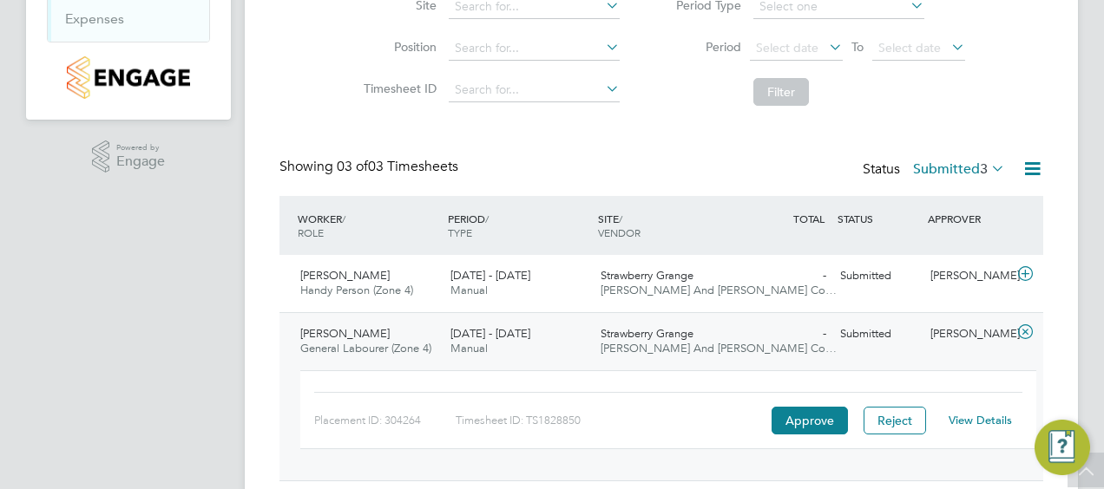
click at [974, 418] on link "View Details" at bounding box center [980, 420] width 63 height 15
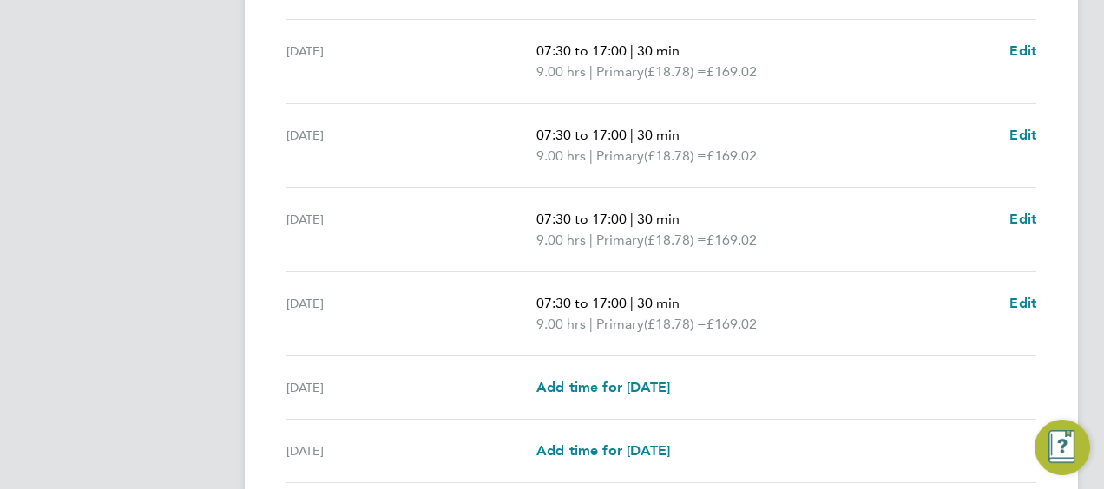
scroll to position [775, 0]
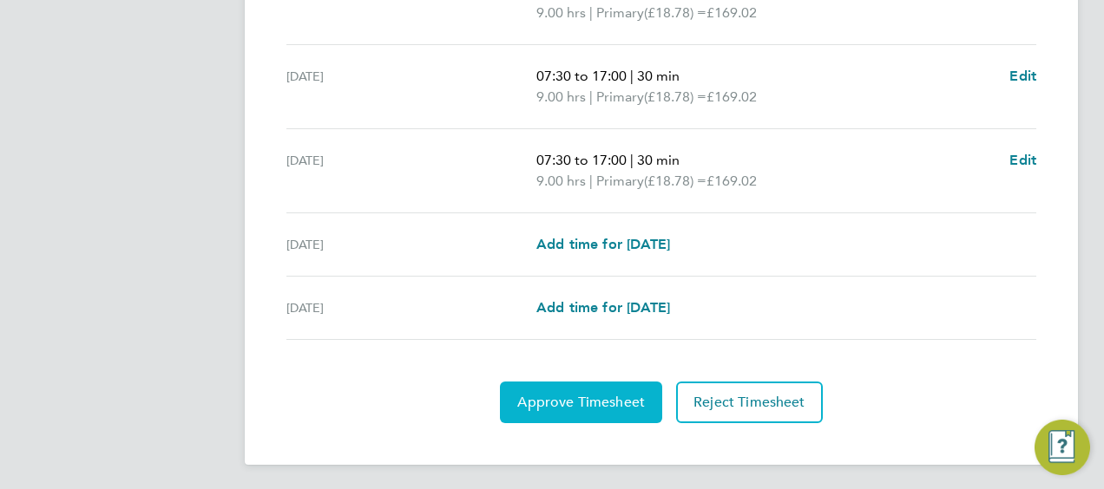
click at [586, 395] on span "Approve Timesheet" at bounding box center [581, 402] width 128 height 17
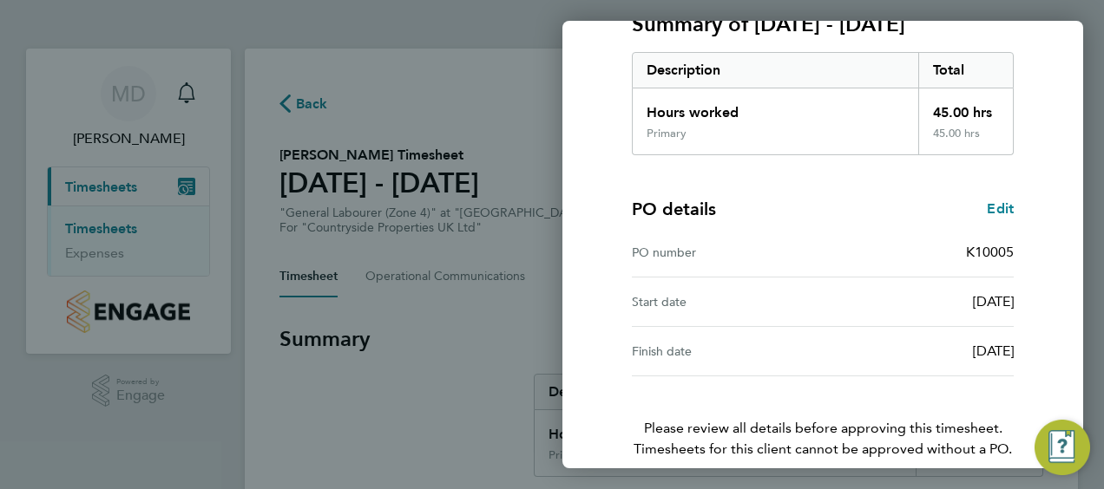
scroll to position [340, 0]
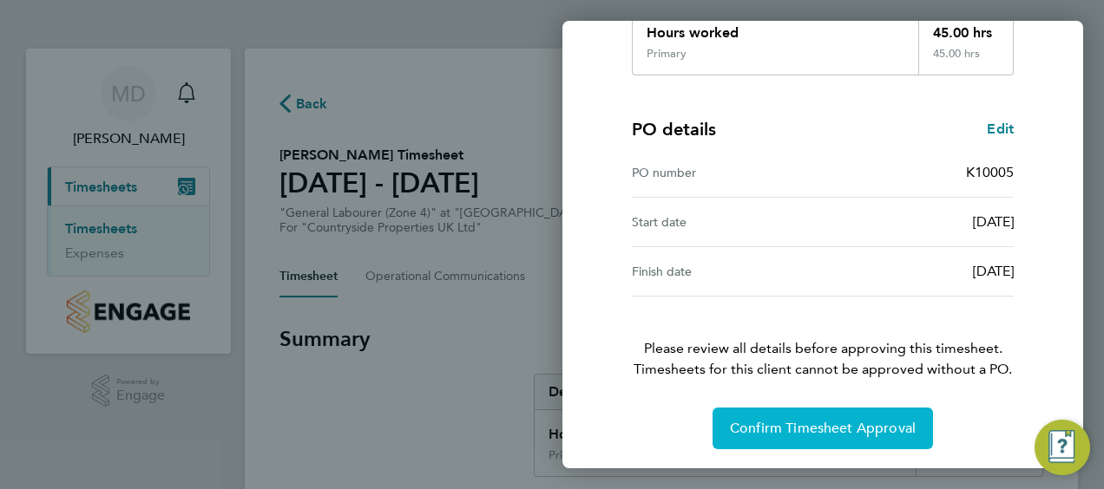
drag, startPoint x: 860, startPoint y: 432, endPoint x: 832, endPoint y: 423, distance: 29.4
click at [858, 432] on span "Confirm Timesheet Approval" at bounding box center [823, 428] width 186 height 17
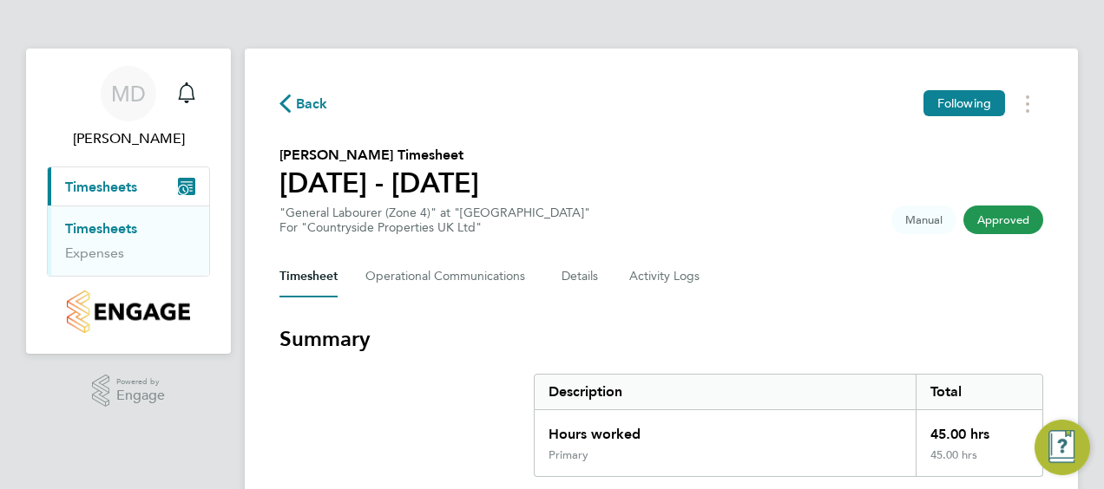
click at [128, 227] on link "Timesheets" at bounding box center [101, 228] width 72 height 16
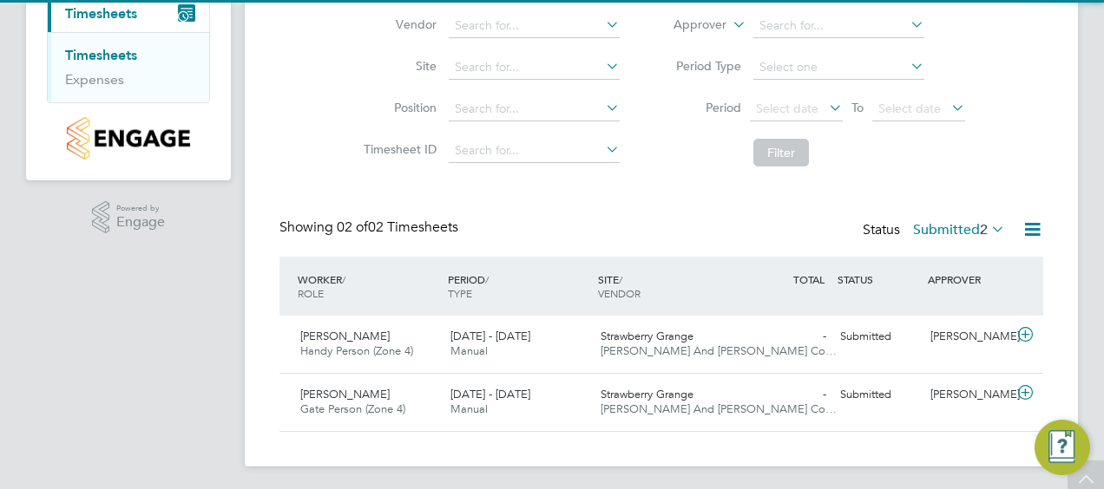
scroll to position [177, 0]
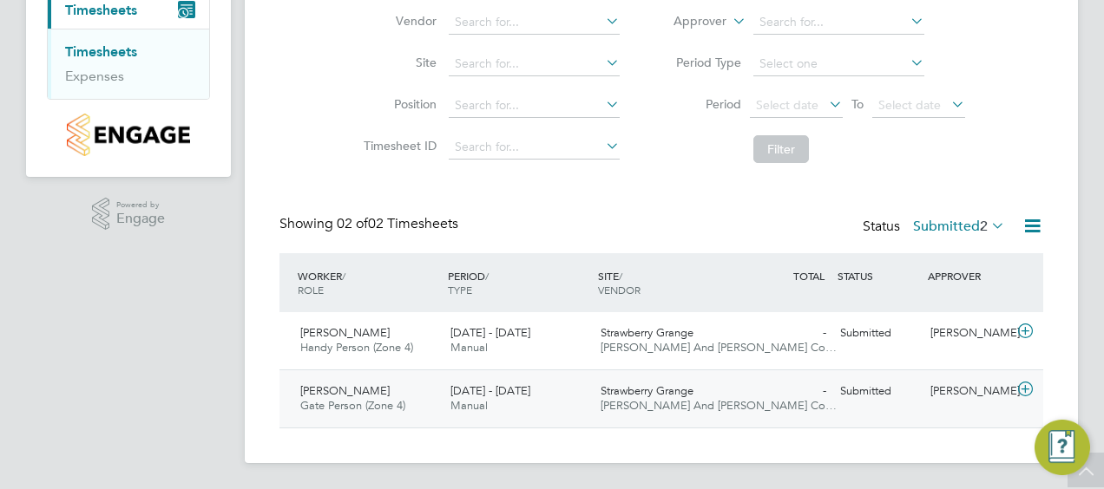
click at [369, 400] on span "Gate Person (Zone 4)" at bounding box center [352, 405] width 105 height 15
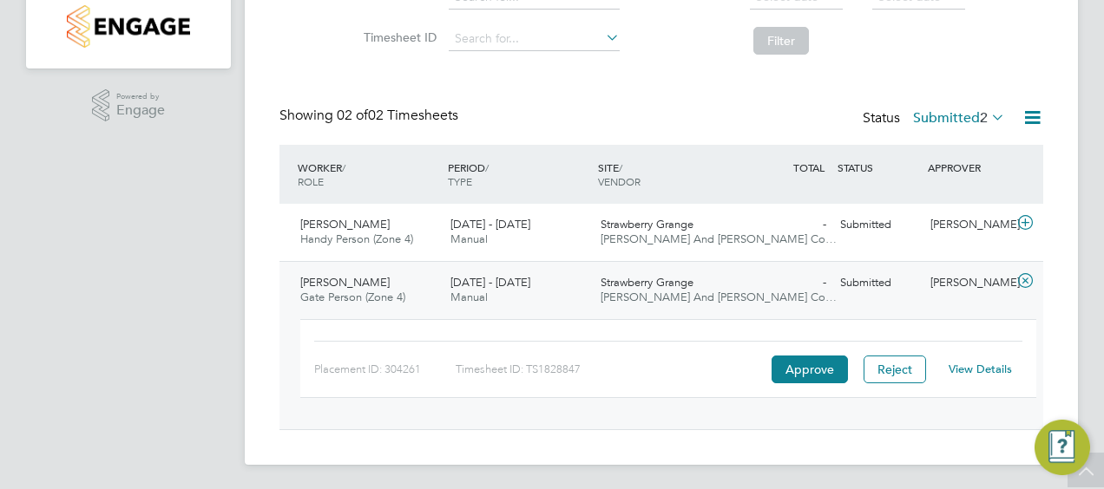
scroll to position [287, 0]
click at [963, 364] on link "View Details" at bounding box center [980, 367] width 63 height 15
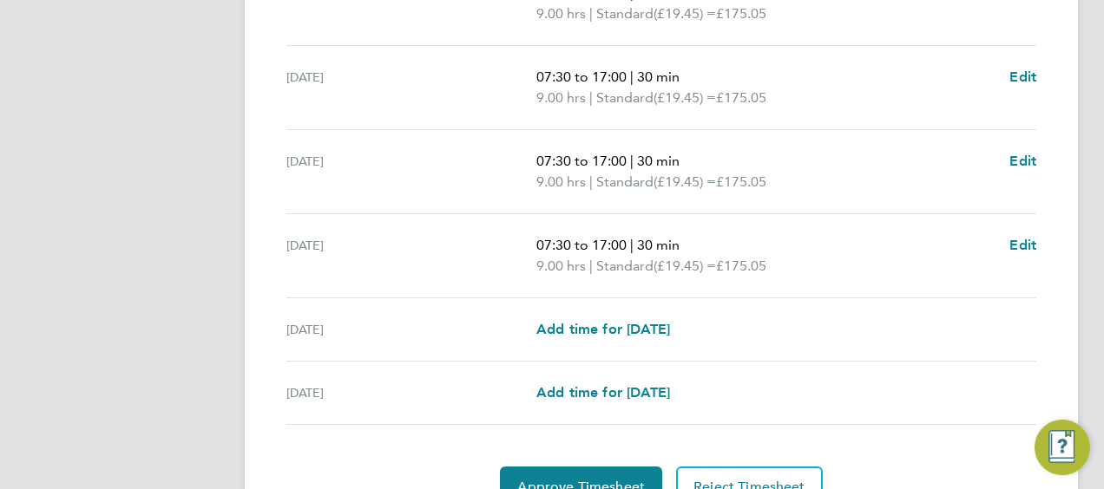
scroll to position [694, 0]
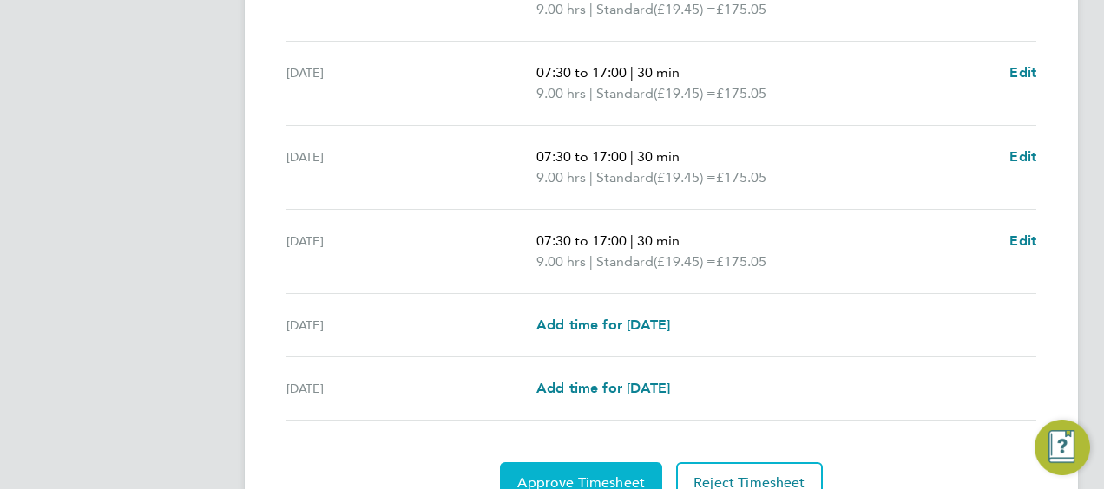
click at [609, 469] on button "Approve Timesheet" at bounding box center [581, 484] width 162 height 42
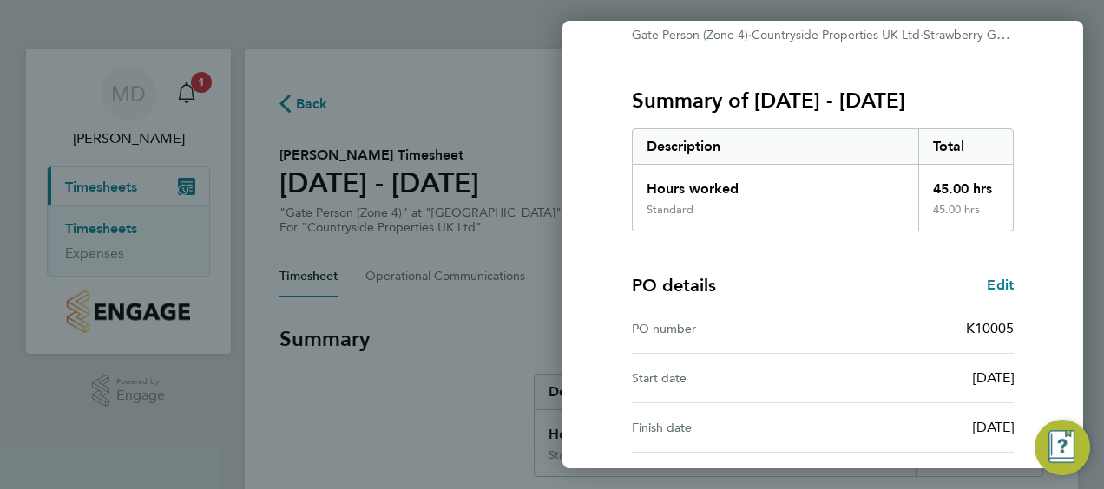
scroll to position [340, 0]
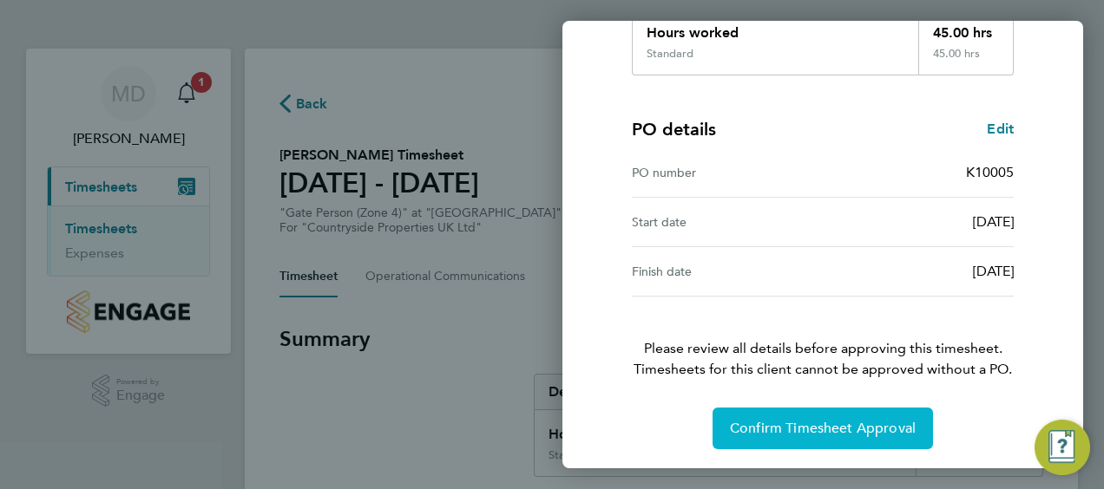
click at [854, 435] on button "Confirm Timesheet Approval" at bounding box center [822, 429] width 220 height 42
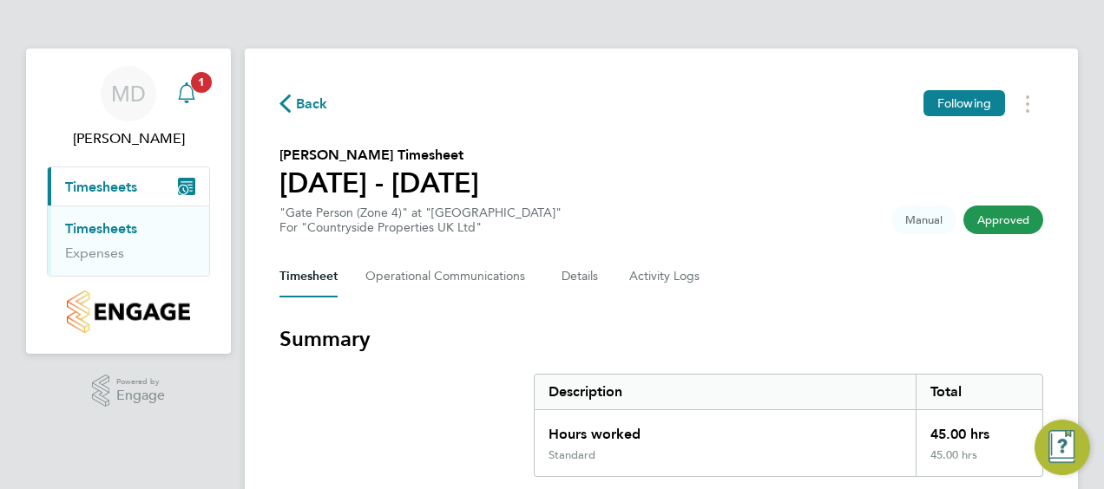
drag, startPoint x: 200, startPoint y: 87, endPoint x: 200, endPoint y: 102, distance: 15.6
click at [201, 88] on span "1" at bounding box center [201, 82] width 21 height 21
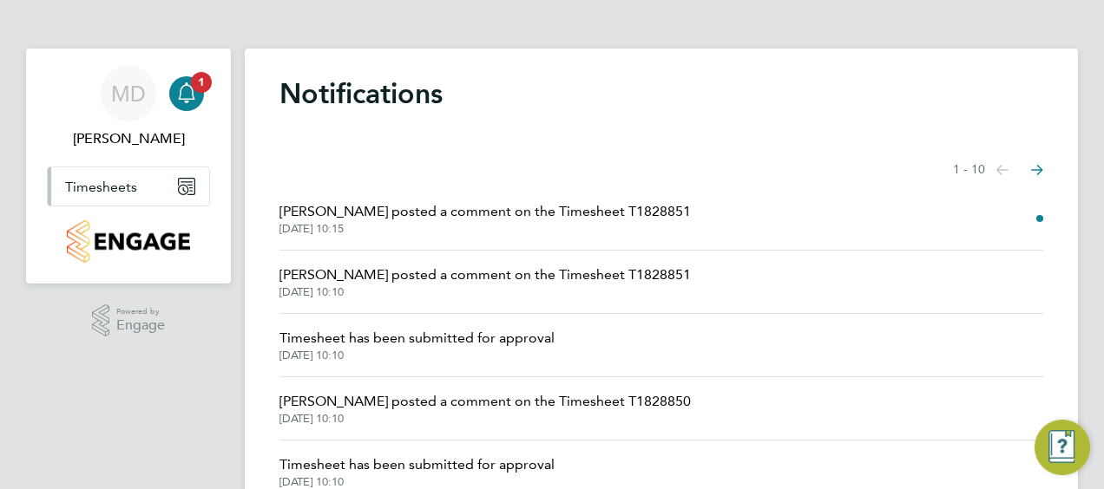
click at [116, 187] on span "Timesheets" at bounding box center [101, 187] width 72 height 16
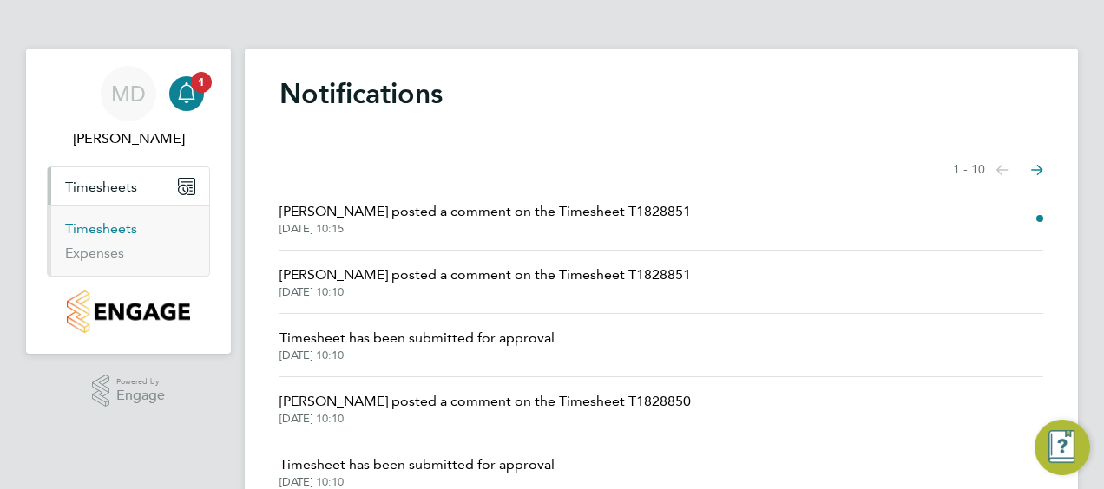
click at [115, 231] on link "Timesheets" at bounding box center [101, 228] width 72 height 16
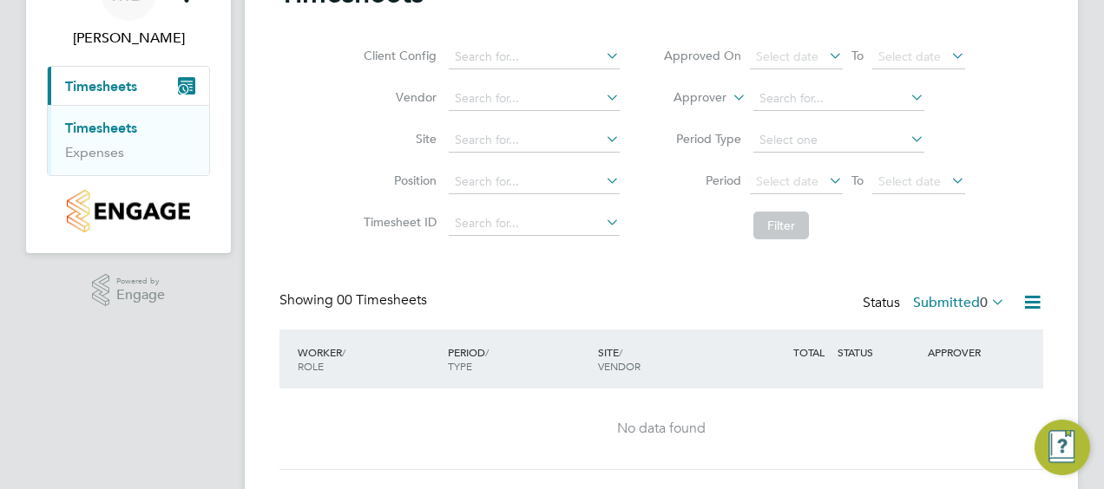
scroll to position [142, 0]
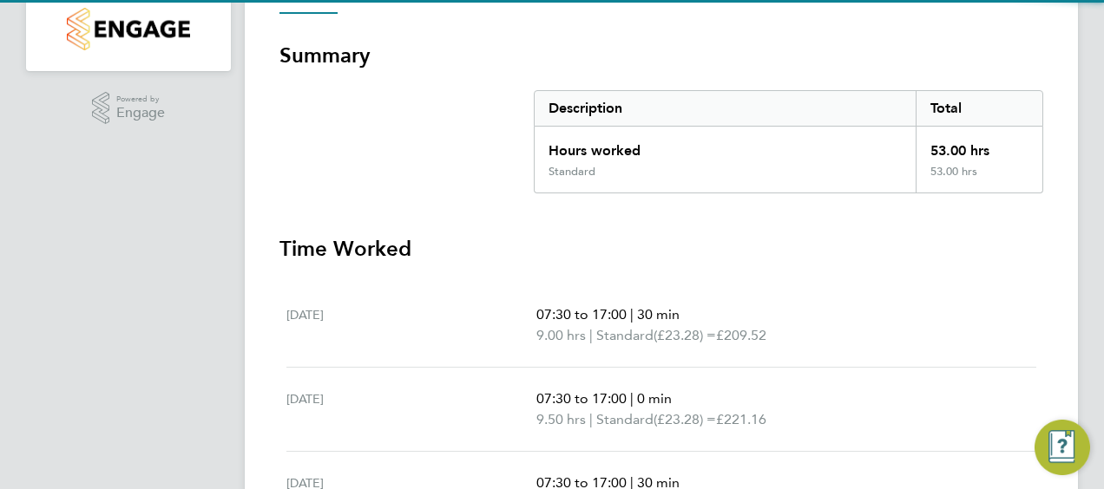
scroll to position [347, 0]
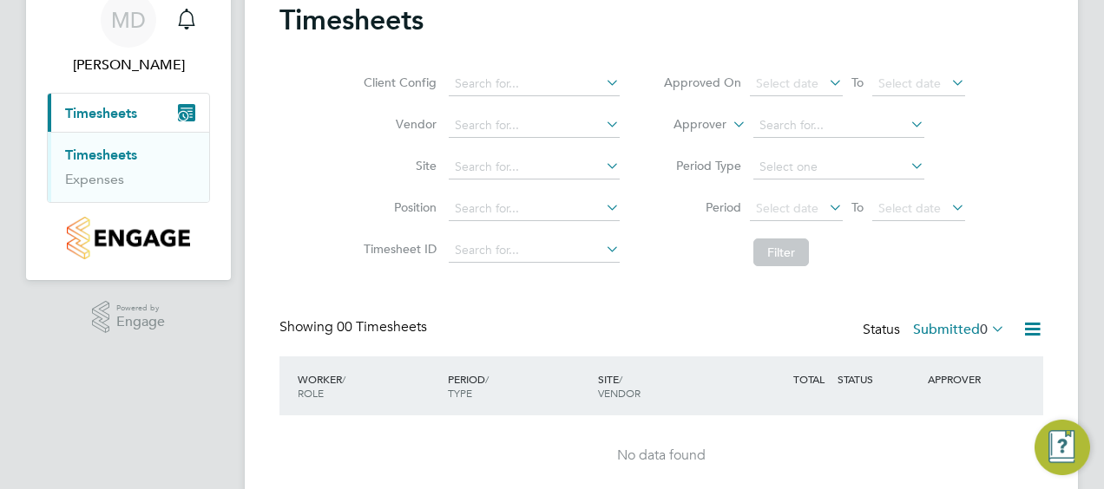
scroll to position [142, 0]
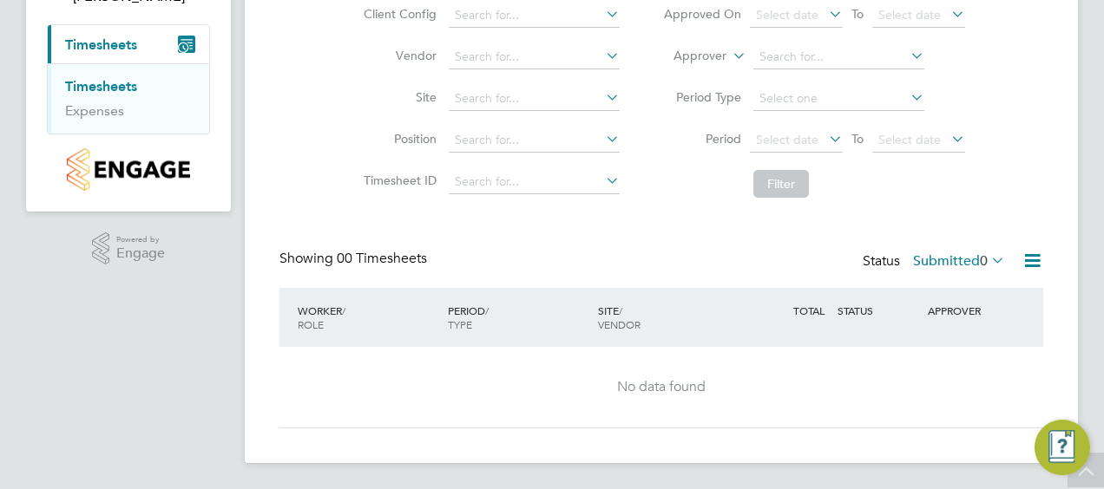
click at [124, 85] on link "Timesheets" at bounding box center [101, 86] width 72 height 16
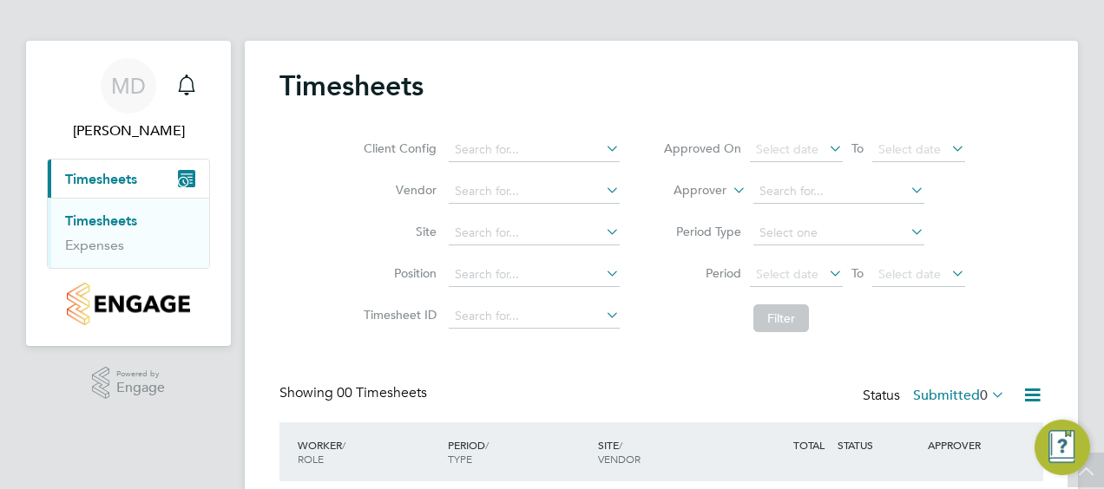
scroll to position [0, 0]
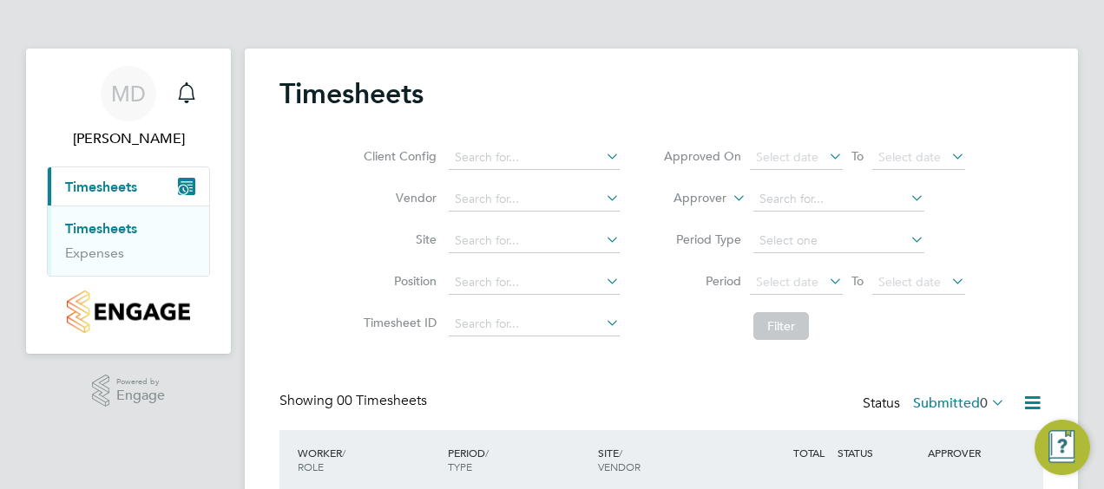
click at [116, 231] on link "Timesheets" at bounding box center [101, 228] width 72 height 16
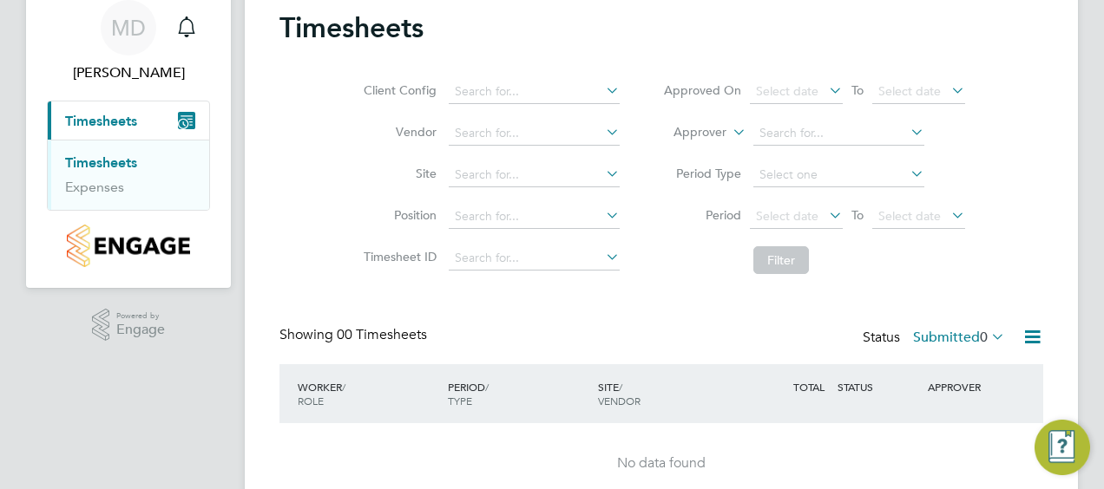
scroll to position [142, 0]
